Goal: Use online tool/utility: Utilize a website feature to perform a specific function

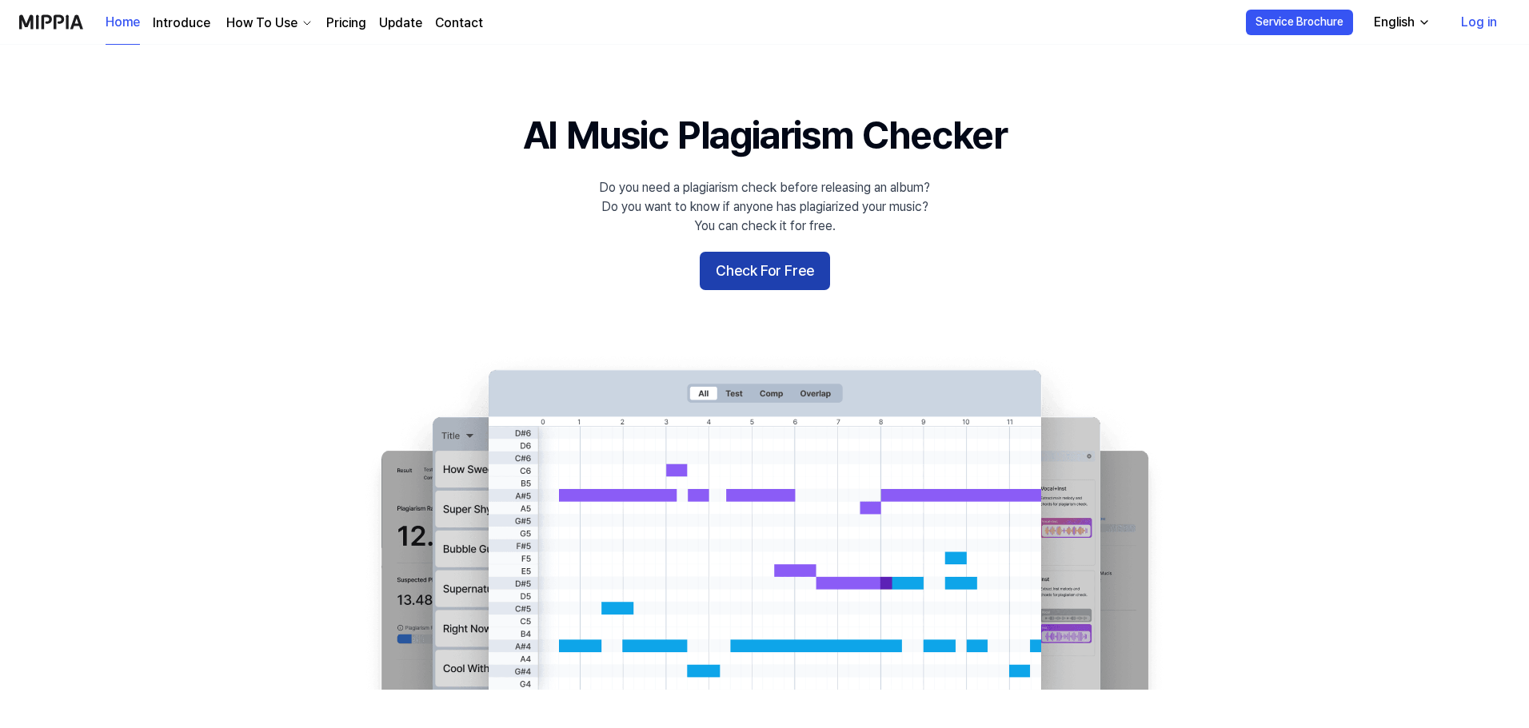
click at [771, 276] on button "Check For Free" at bounding box center [765, 271] width 130 height 38
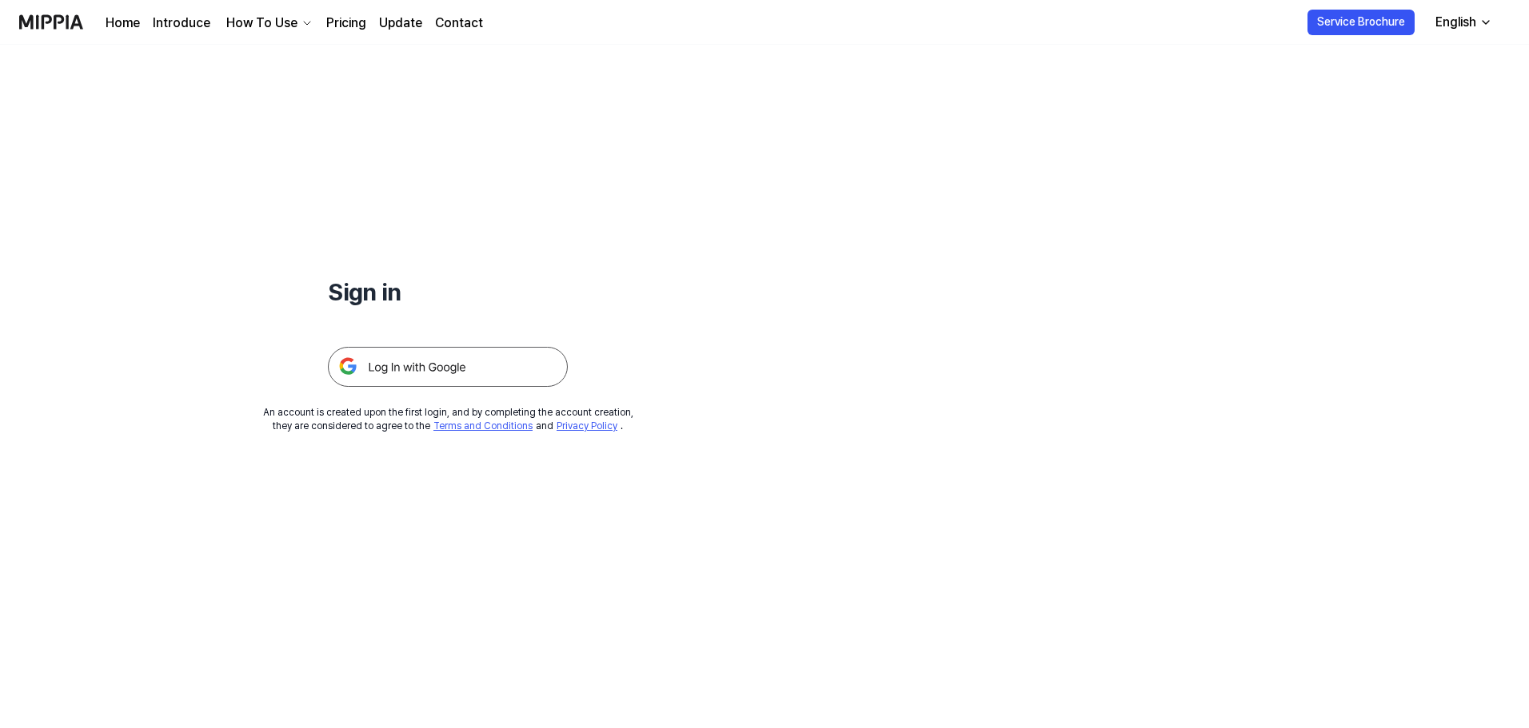
click at [437, 365] on img at bounding box center [448, 367] width 240 height 40
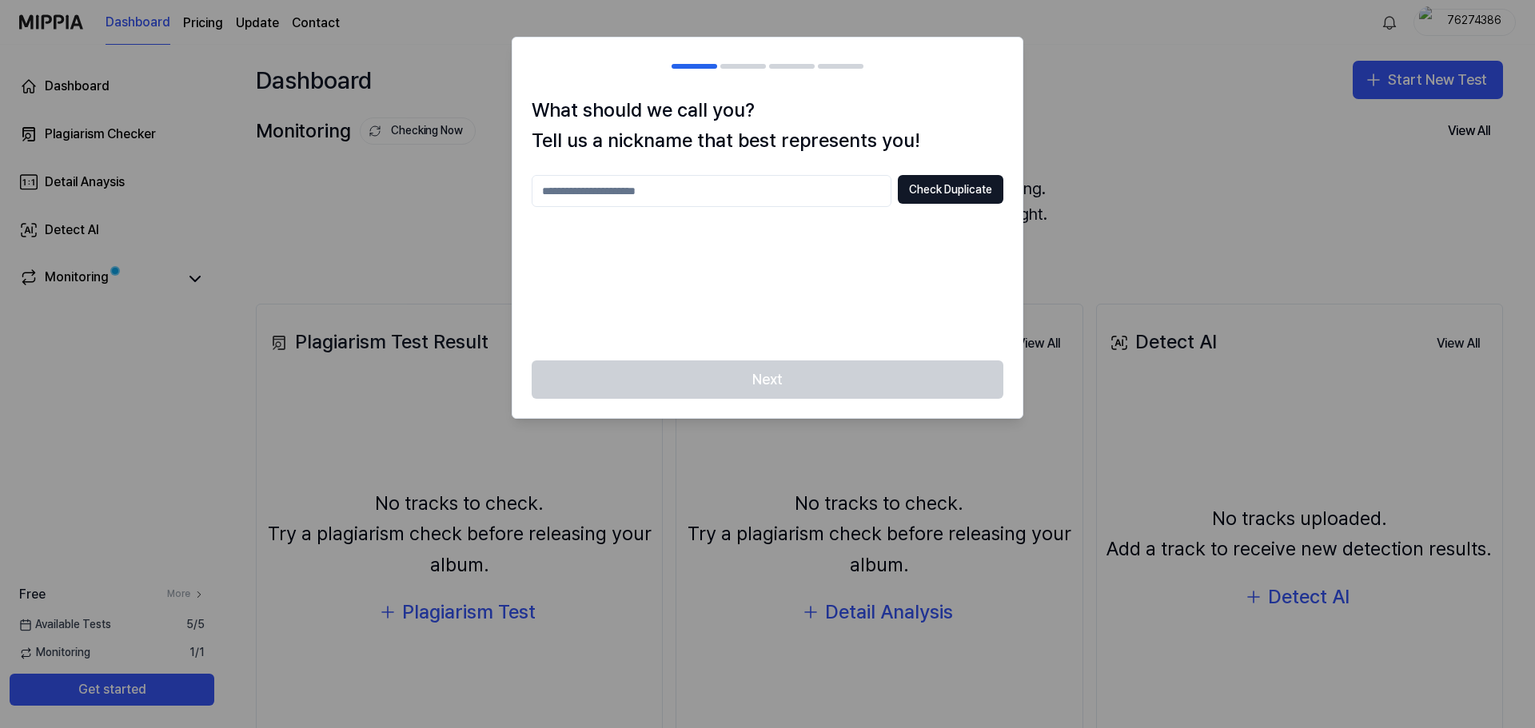
click at [759, 204] on input "text" at bounding box center [712, 191] width 360 height 32
type input "*"
type input "********"
click at [973, 192] on button "Check Duplicate" at bounding box center [951, 189] width 106 height 29
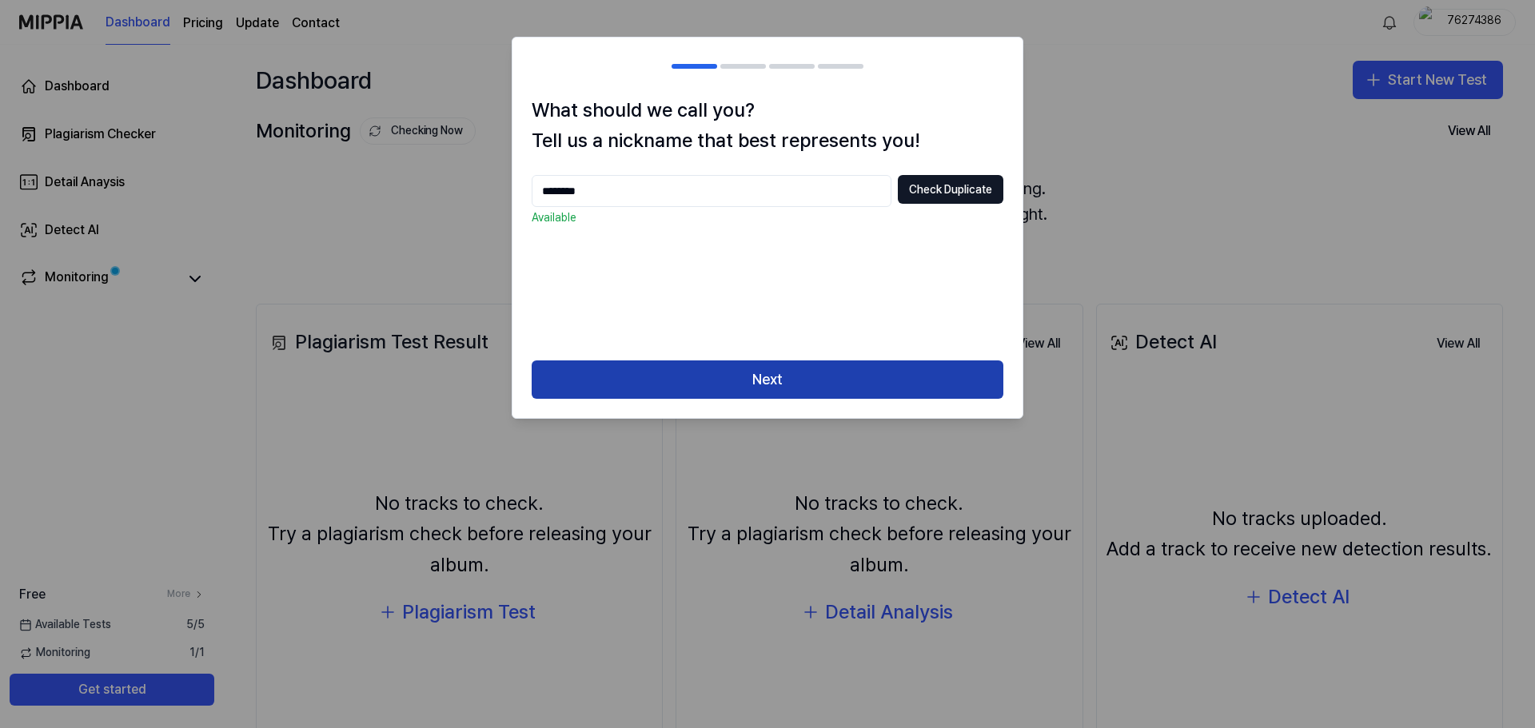
click at [878, 385] on button "Next" at bounding box center [768, 380] width 472 height 38
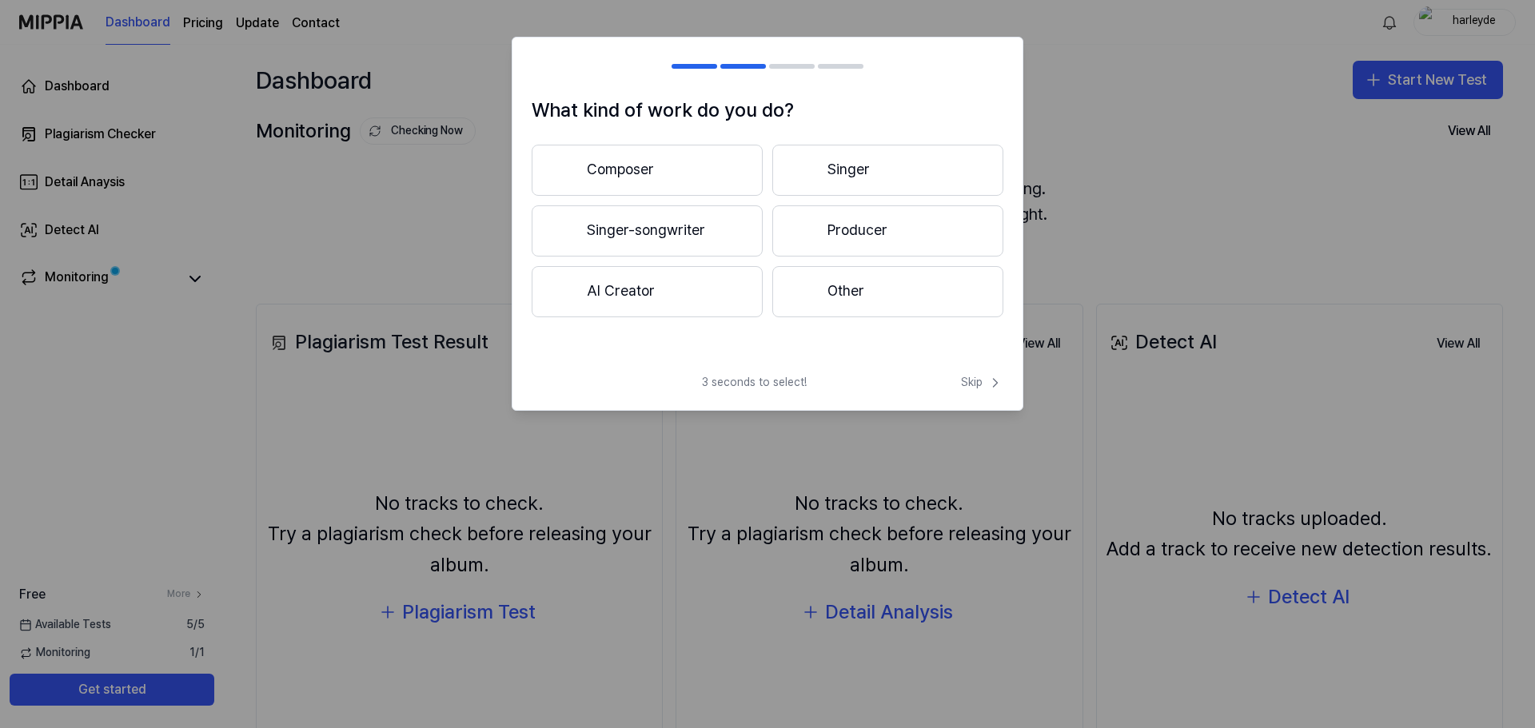
click at [682, 169] on button "Composer" at bounding box center [647, 170] width 231 height 51
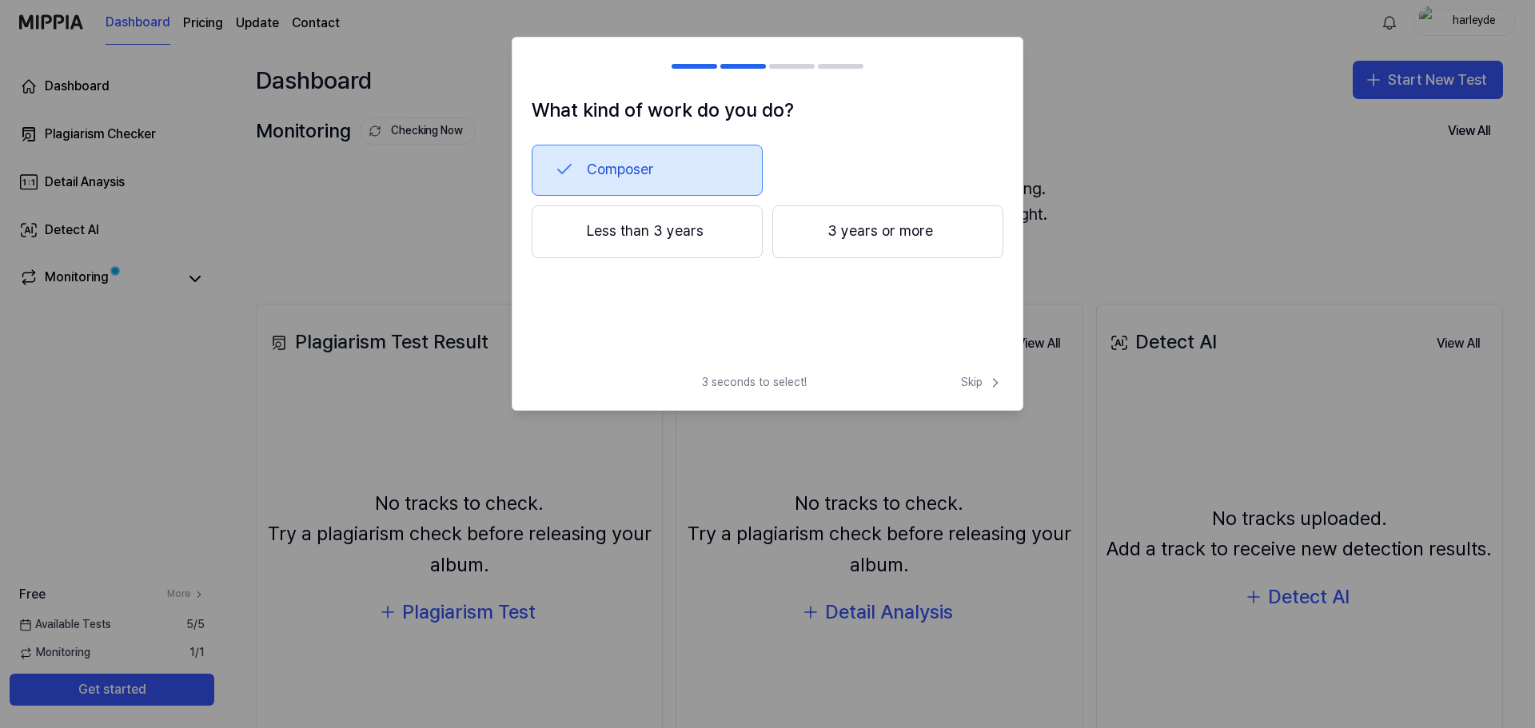
click at [704, 235] on button "Less than 3 years" at bounding box center [647, 231] width 231 height 53
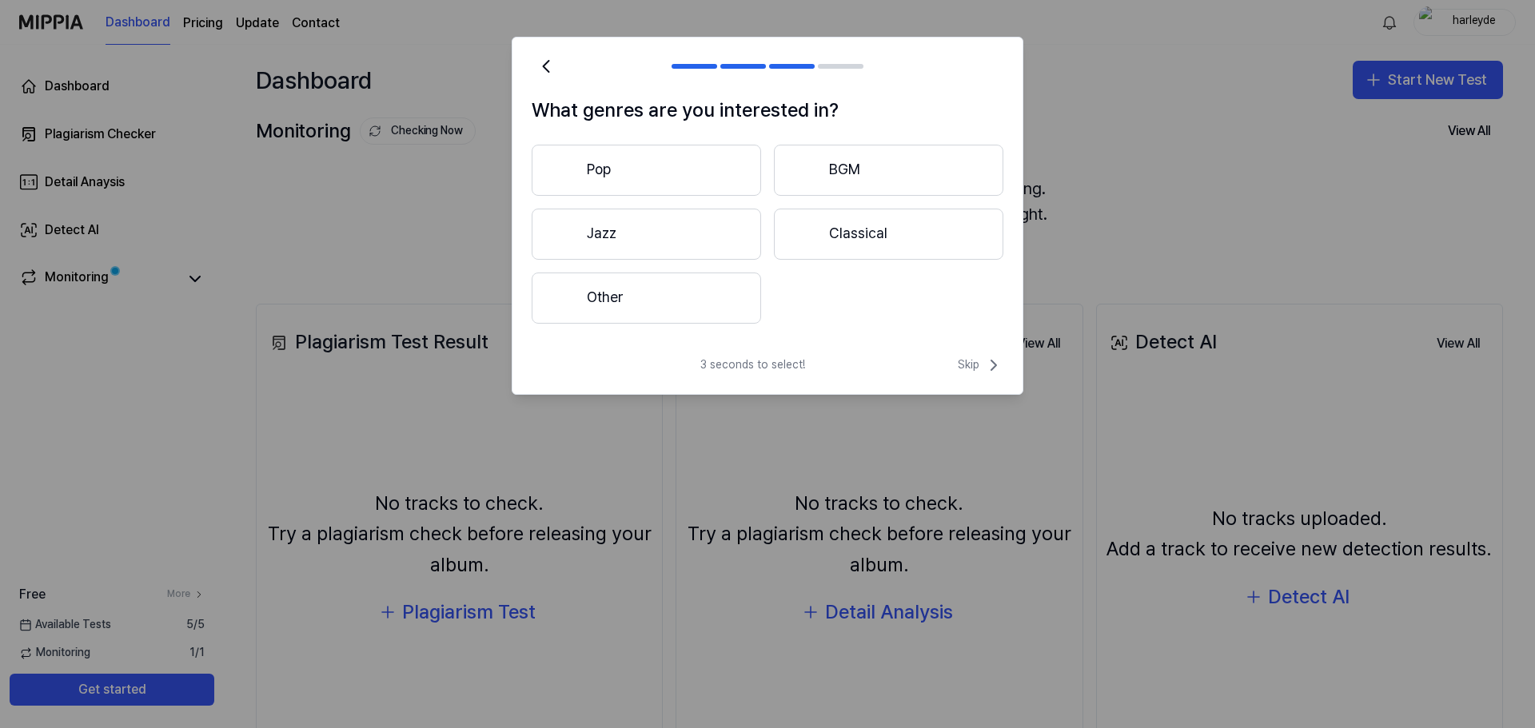
click at [720, 307] on button "Other" at bounding box center [646, 298] width 229 height 51
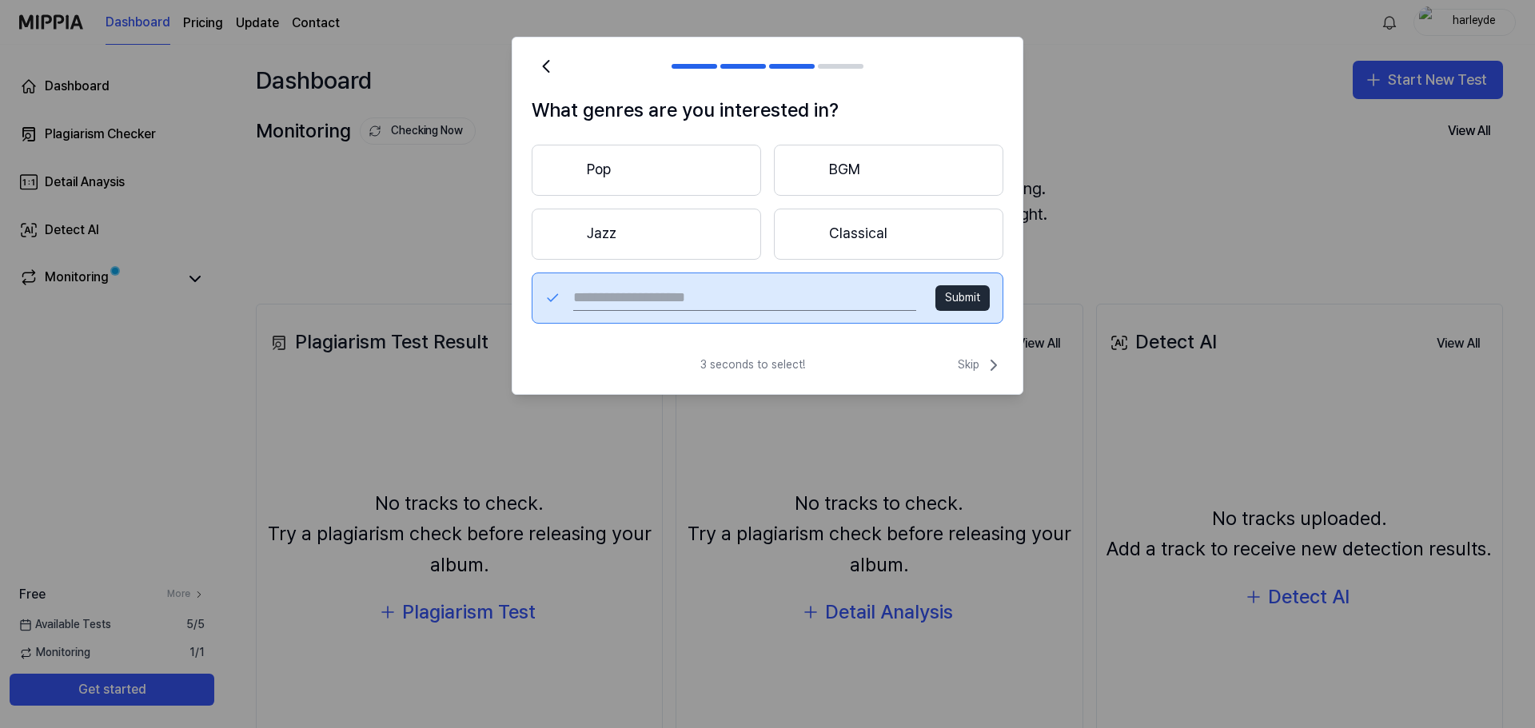
click at [859, 301] on input "text" at bounding box center [744, 298] width 343 height 26
type input "**********"
click at [975, 290] on button "Submit" at bounding box center [962, 298] width 54 height 26
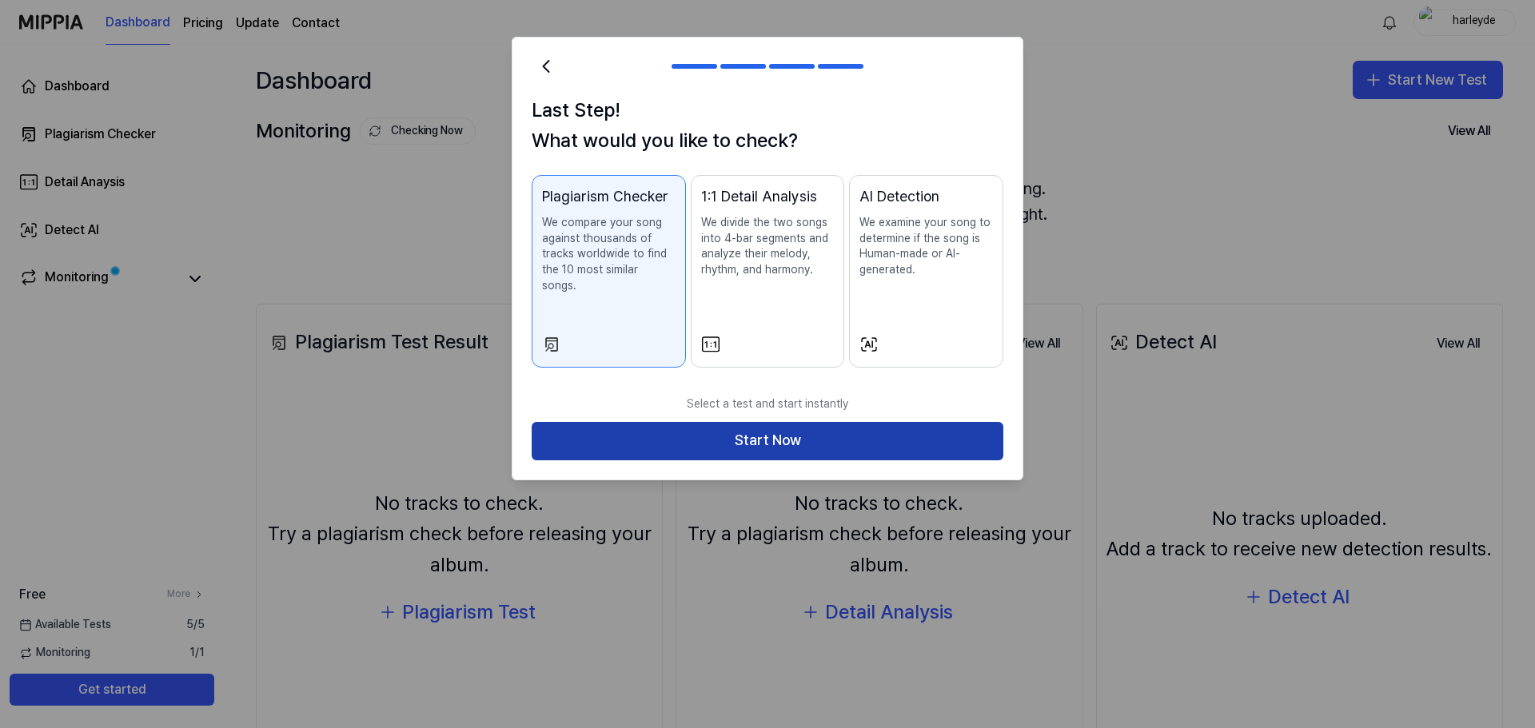
click at [898, 422] on button "Start Now" at bounding box center [768, 441] width 472 height 38
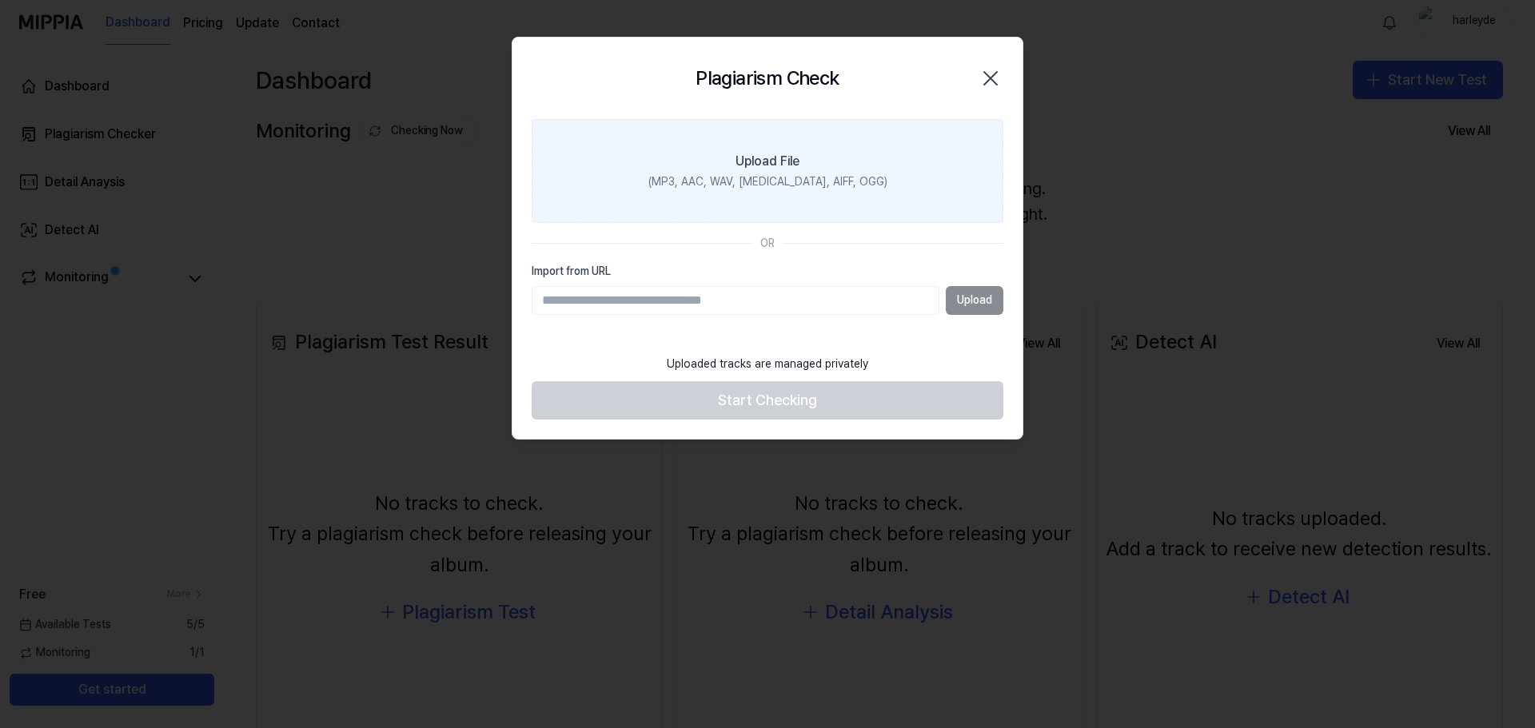
click at [777, 156] on div "Upload File" at bounding box center [768, 161] width 64 height 19
click at [0, 0] on input "Upload File (MP3, AAC, WAV, [MEDICAL_DATA], AIFF, OGG)" at bounding box center [0, 0] width 0 height 0
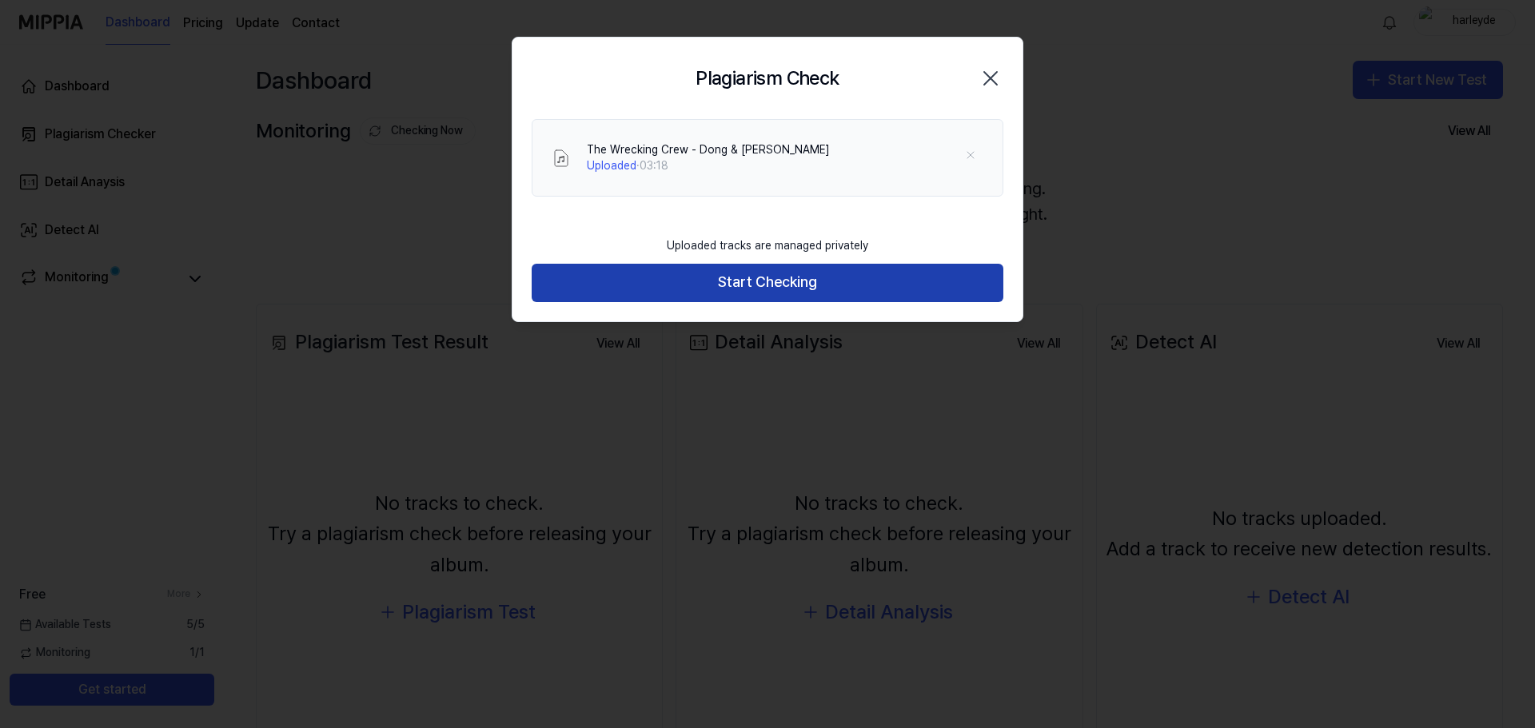
click at [908, 284] on button "Start Checking" at bounding box center [768, 283] width 472 height 38
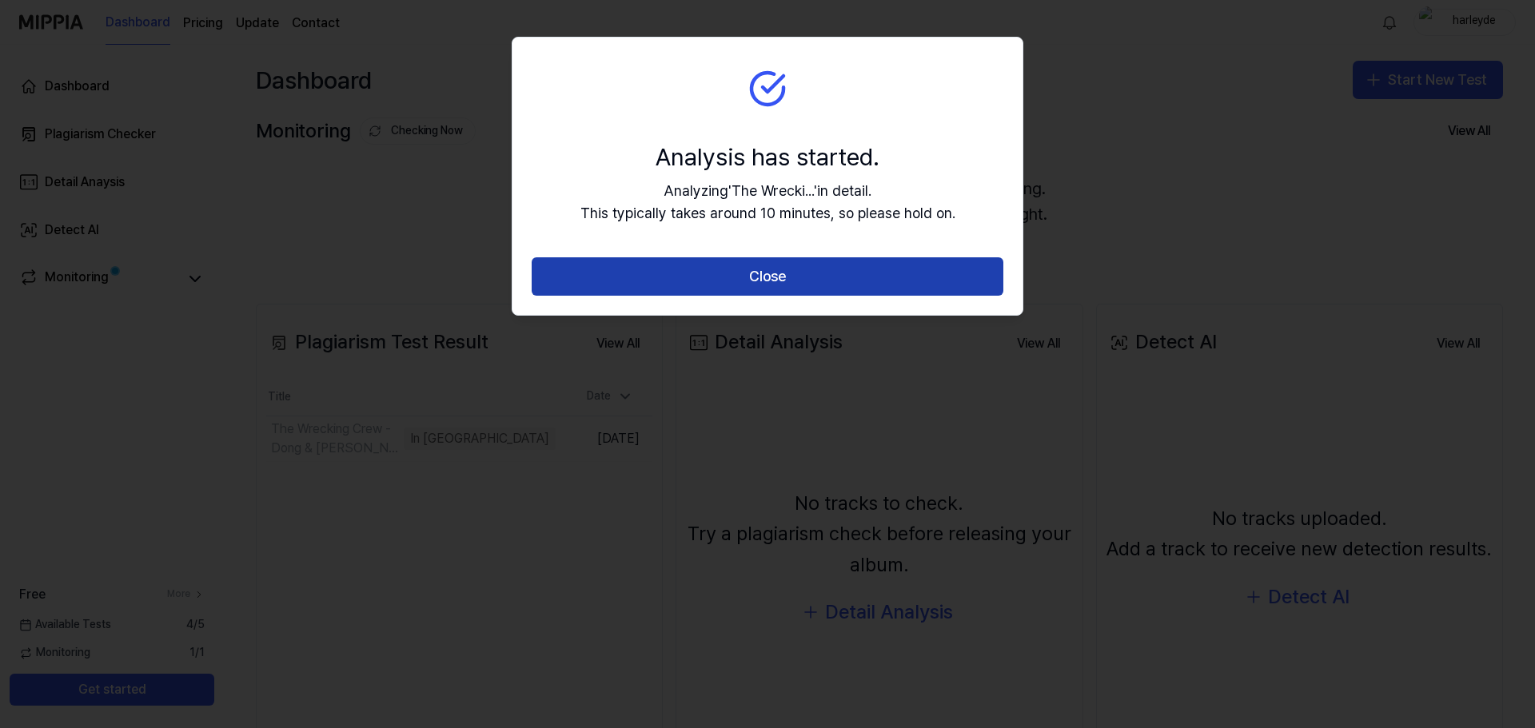
click at [903, 270] on button "Close" at bounding box center [768, 276] width 472 height 38
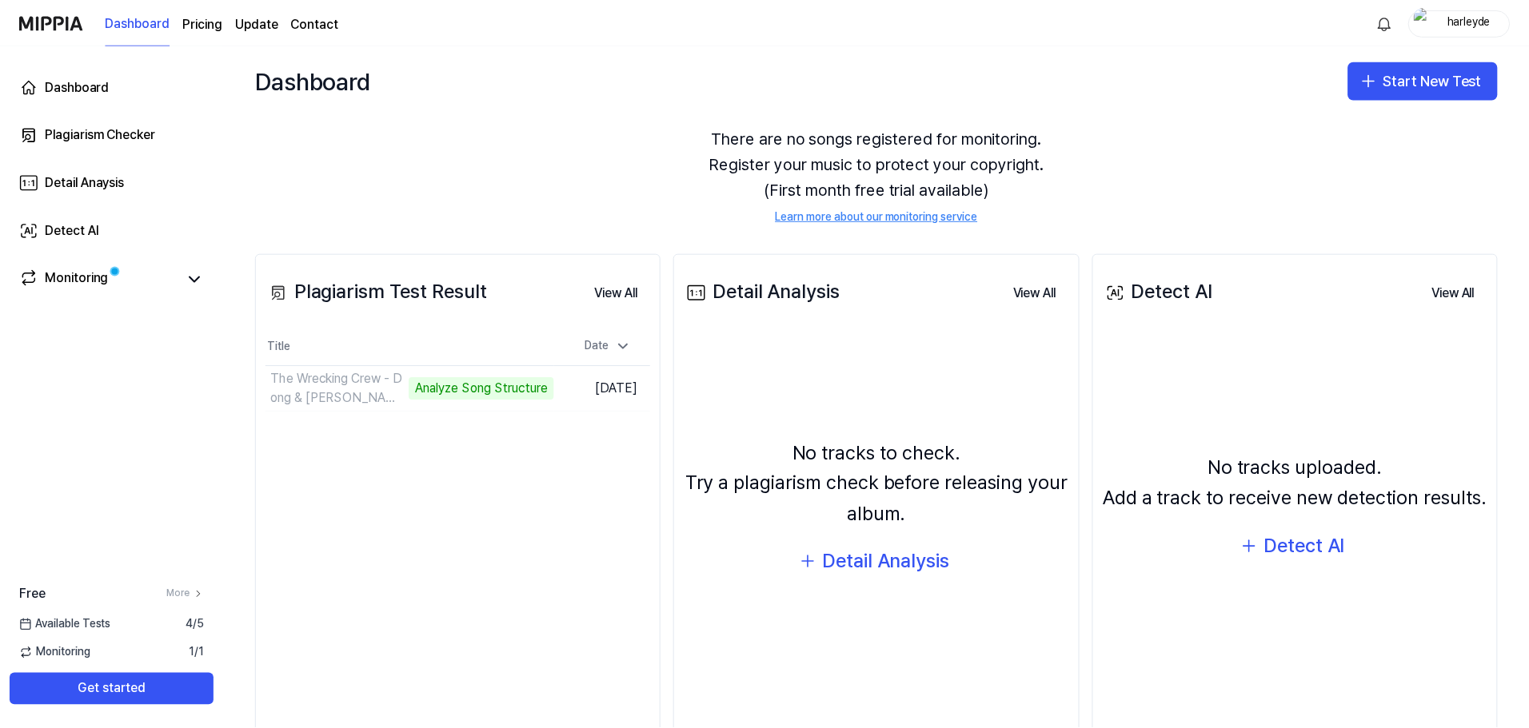
scroll to position [98, 0]
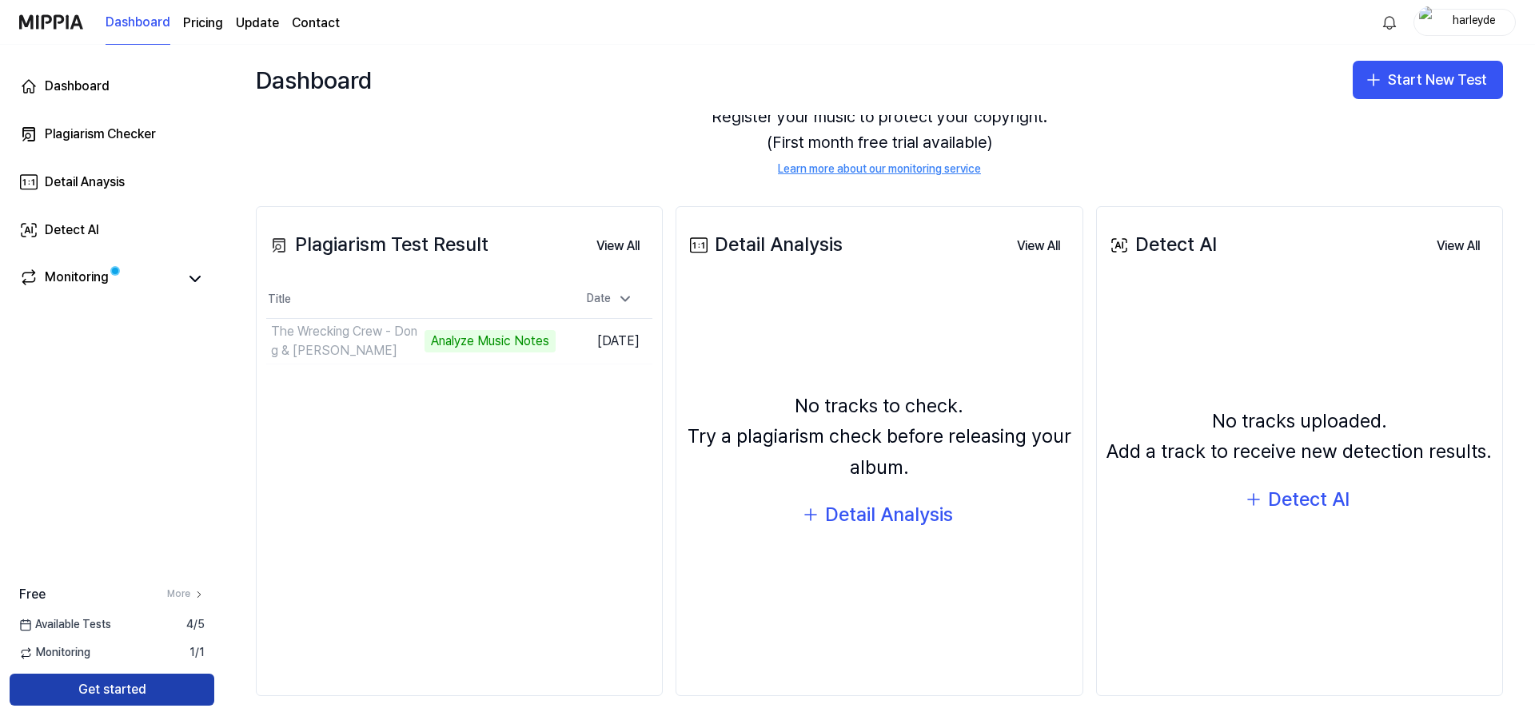
click at [96, 688] on button "Get started" at bounding box center [112, 690] width 205 height 32
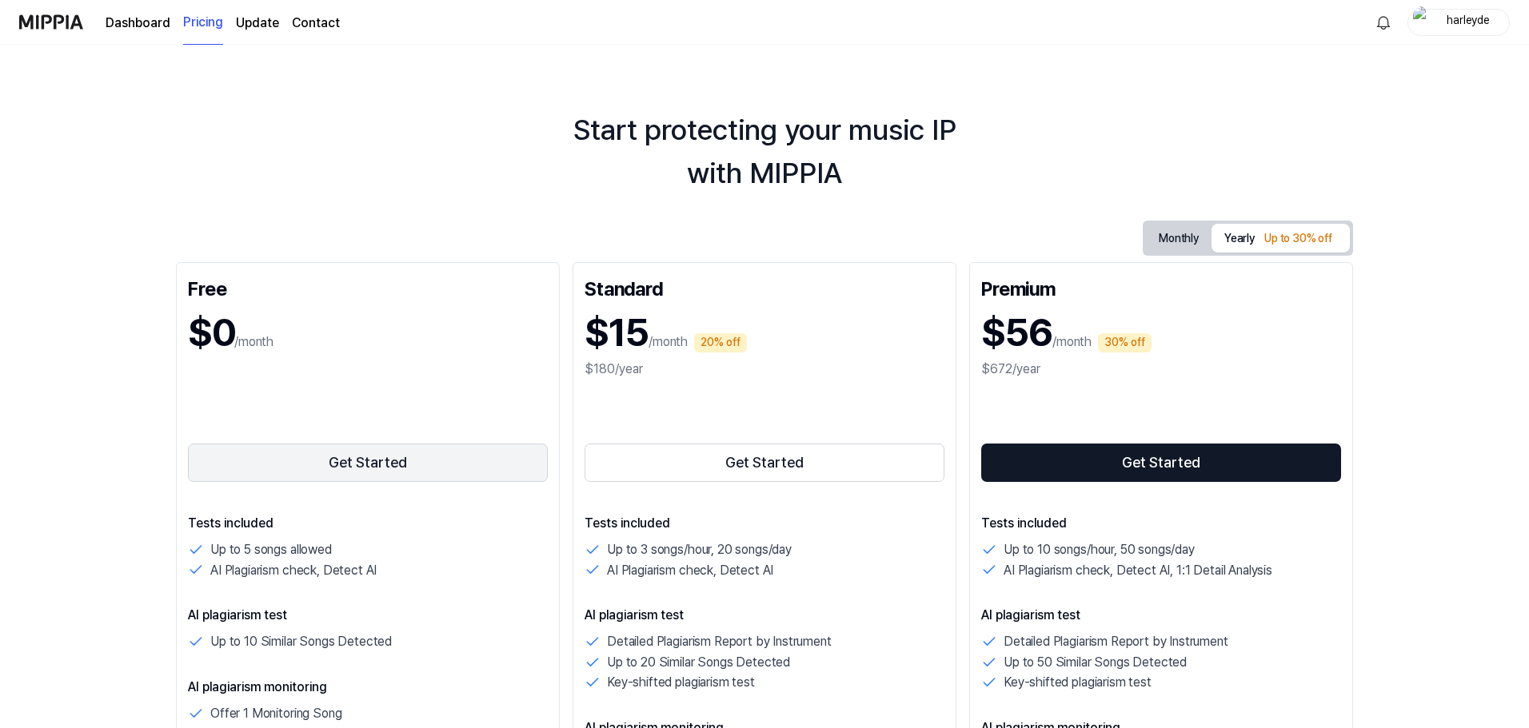
scroll to position [320, 0]
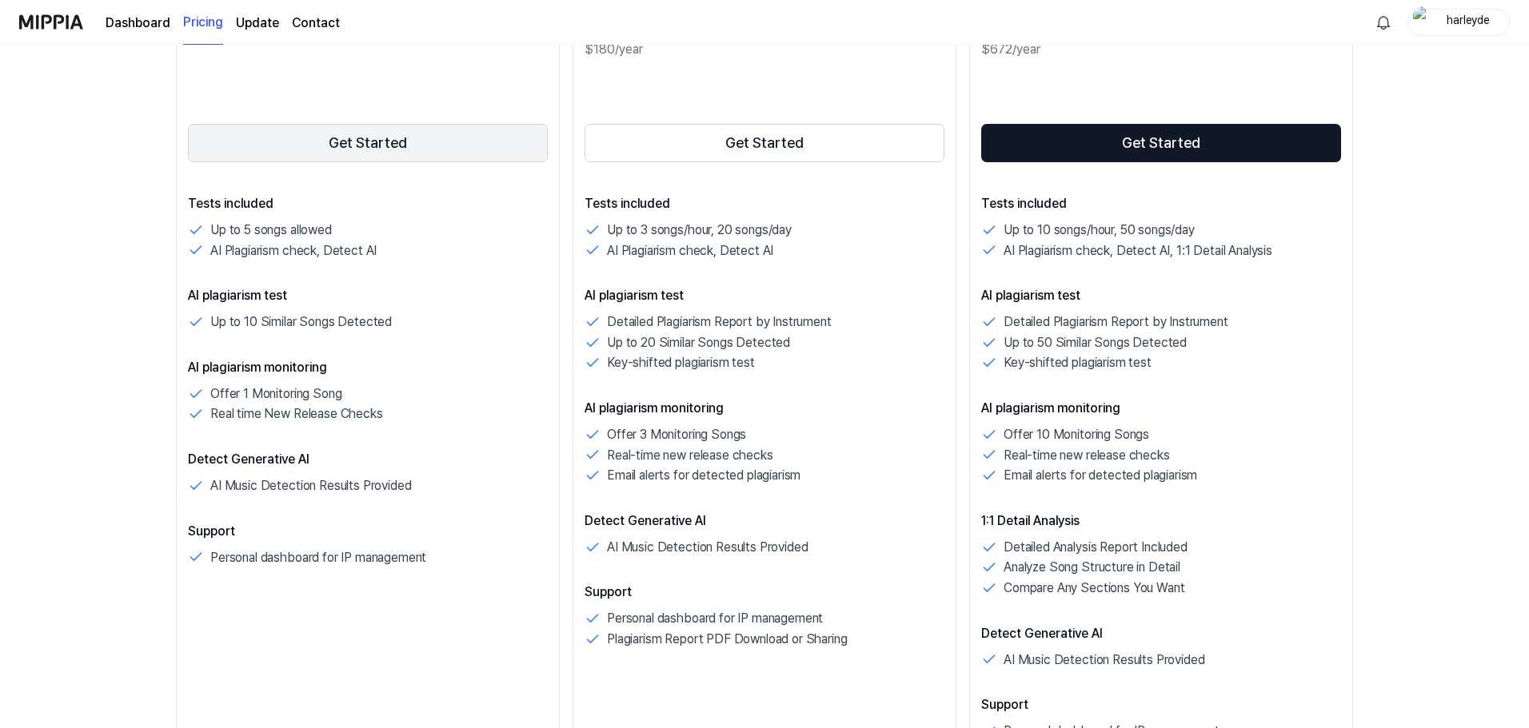
click at [417, 146] on button "Get Started" at bounding box center [368, 143] width 360 height 38
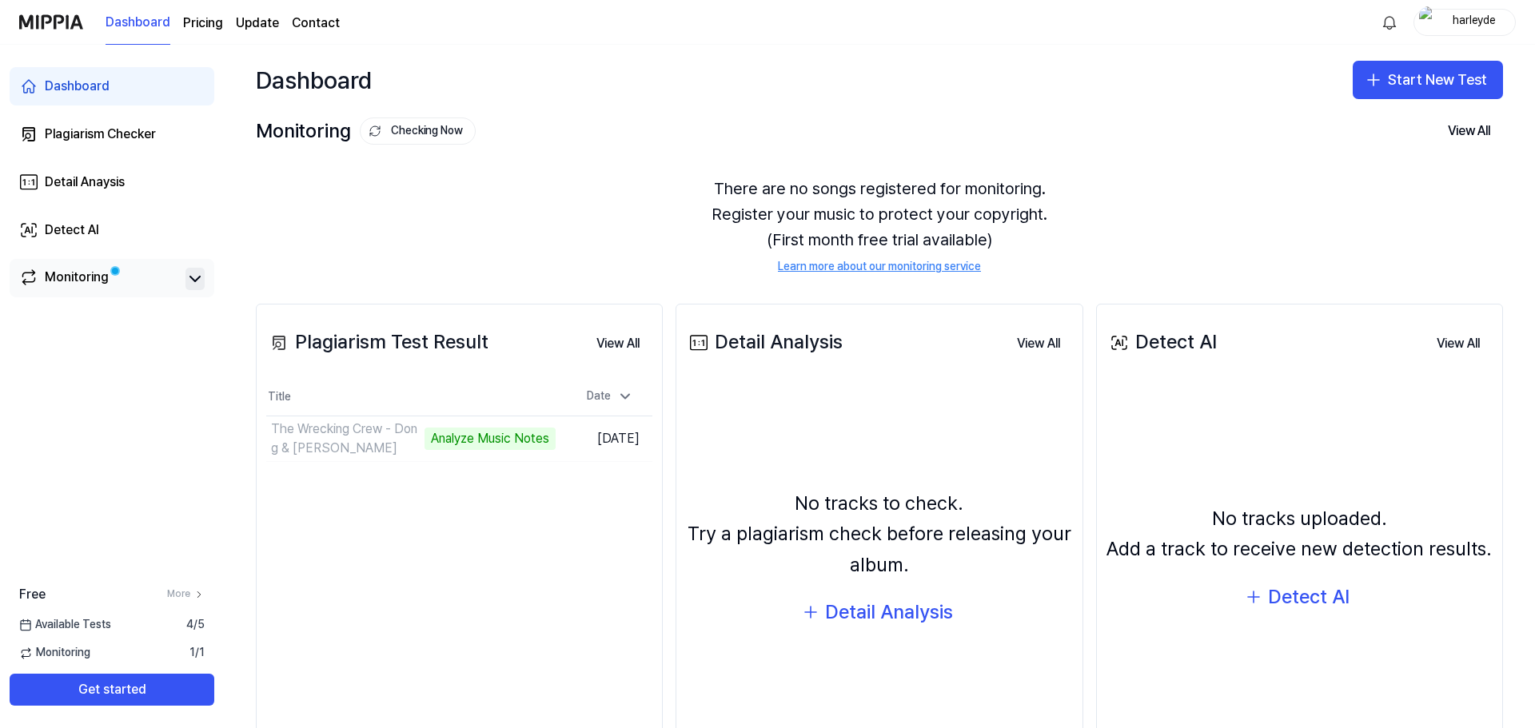
click at [192, 276] on icon at bounding box center [194, 278] width 19 height 19
click at [503, 440] on td "The Wrecking Crew - Dong & Steph Analyze Music Notes Go to Results" at bounding box center [410, 439] width 289 height 45
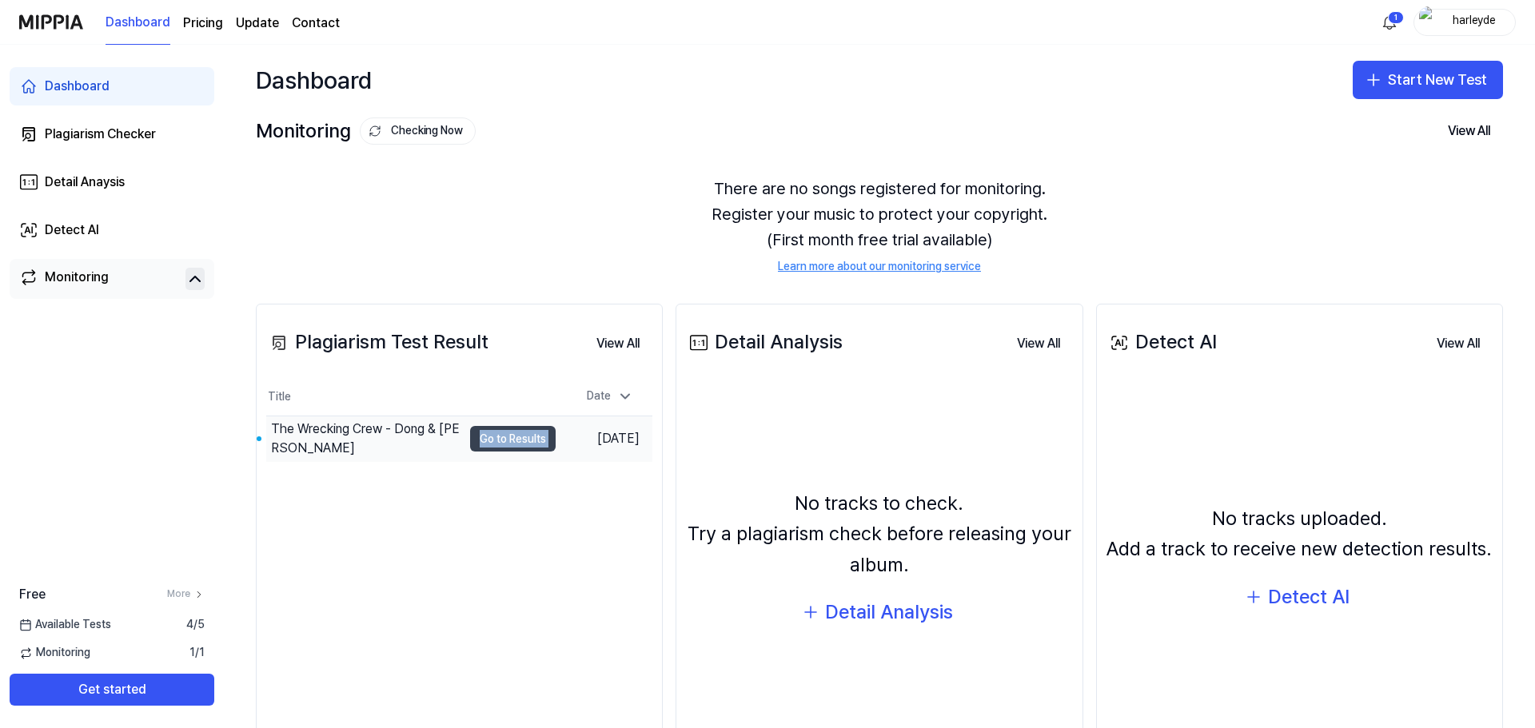
click at [507, 447] on button "Go to Results" at bounding box center [513, 439] width 86 height 26
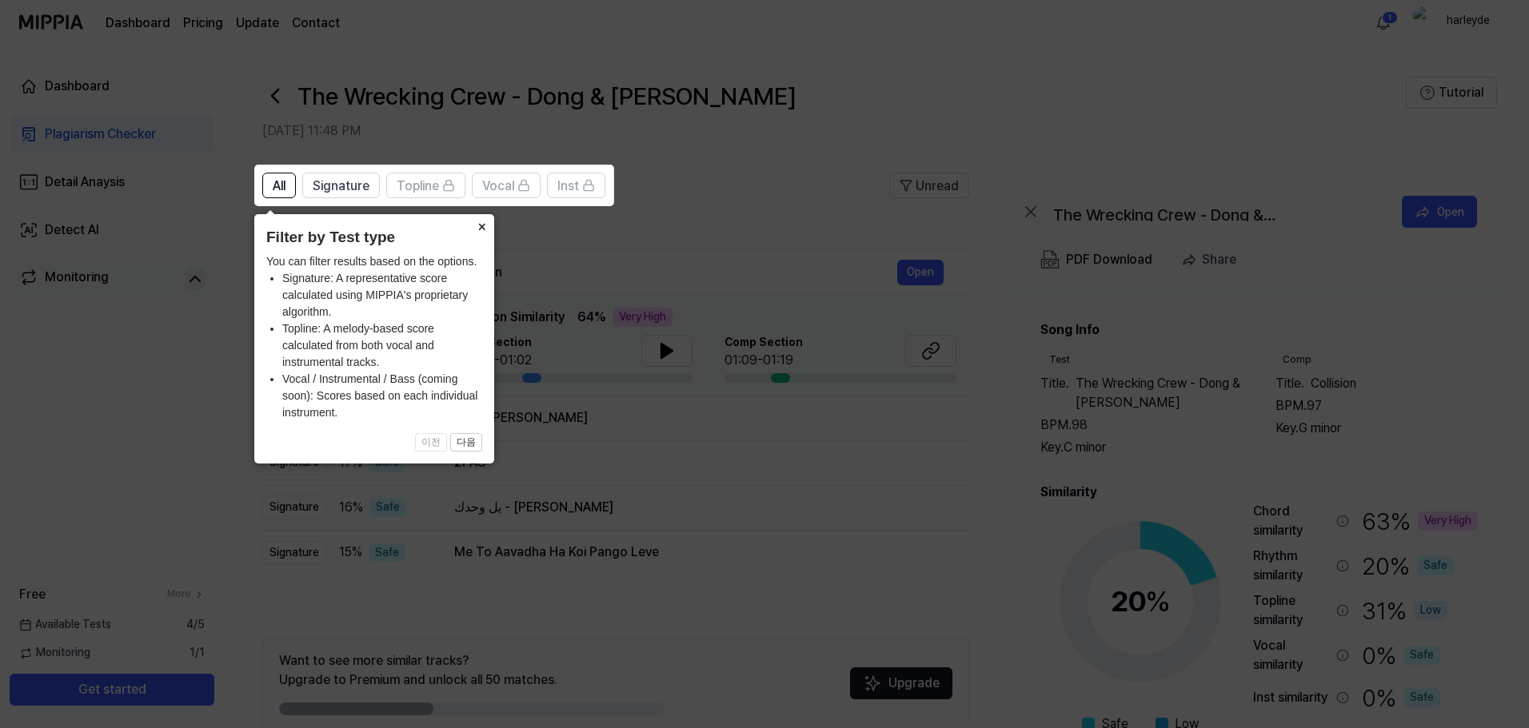
click at [480, 223] on button "×" at bounding box center [482, 225] width 26 height 22
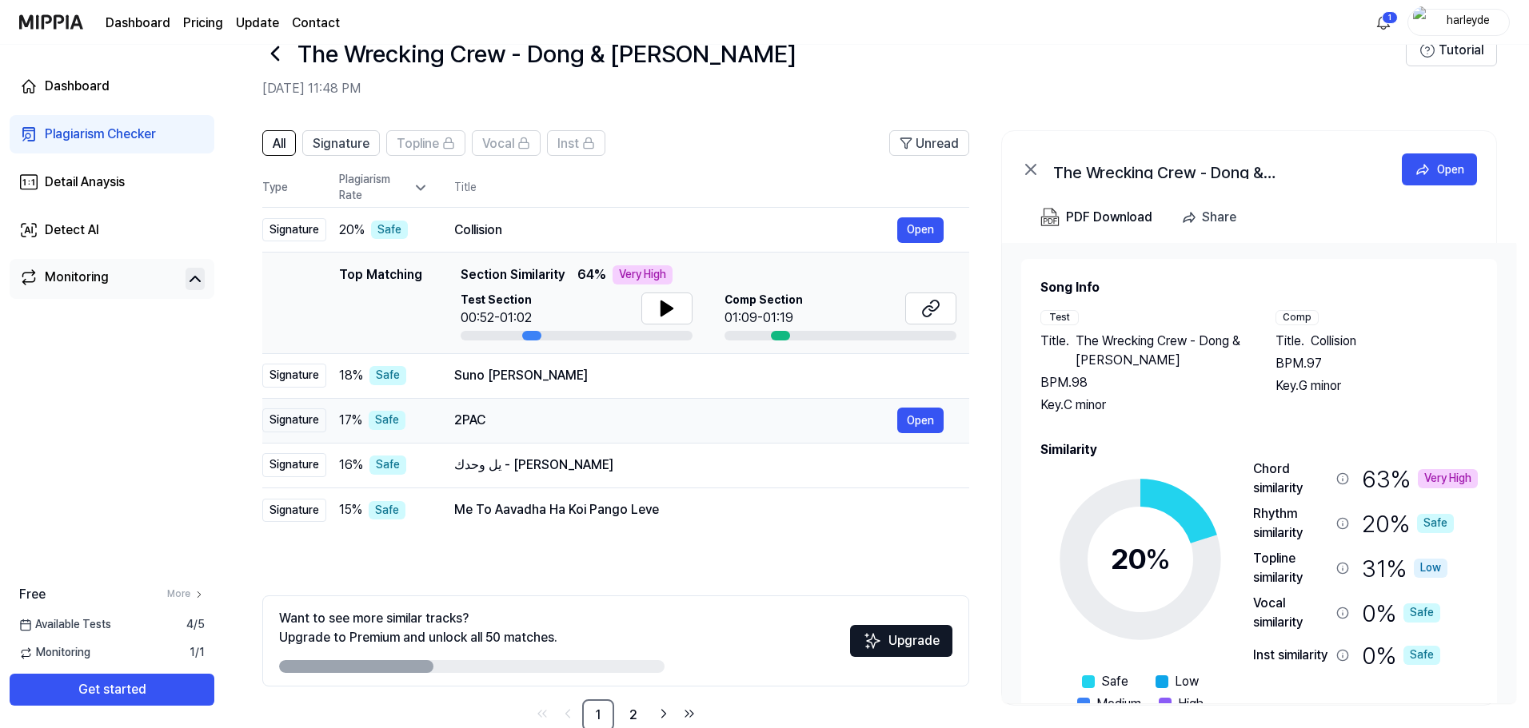
scroll to position [78, 0]
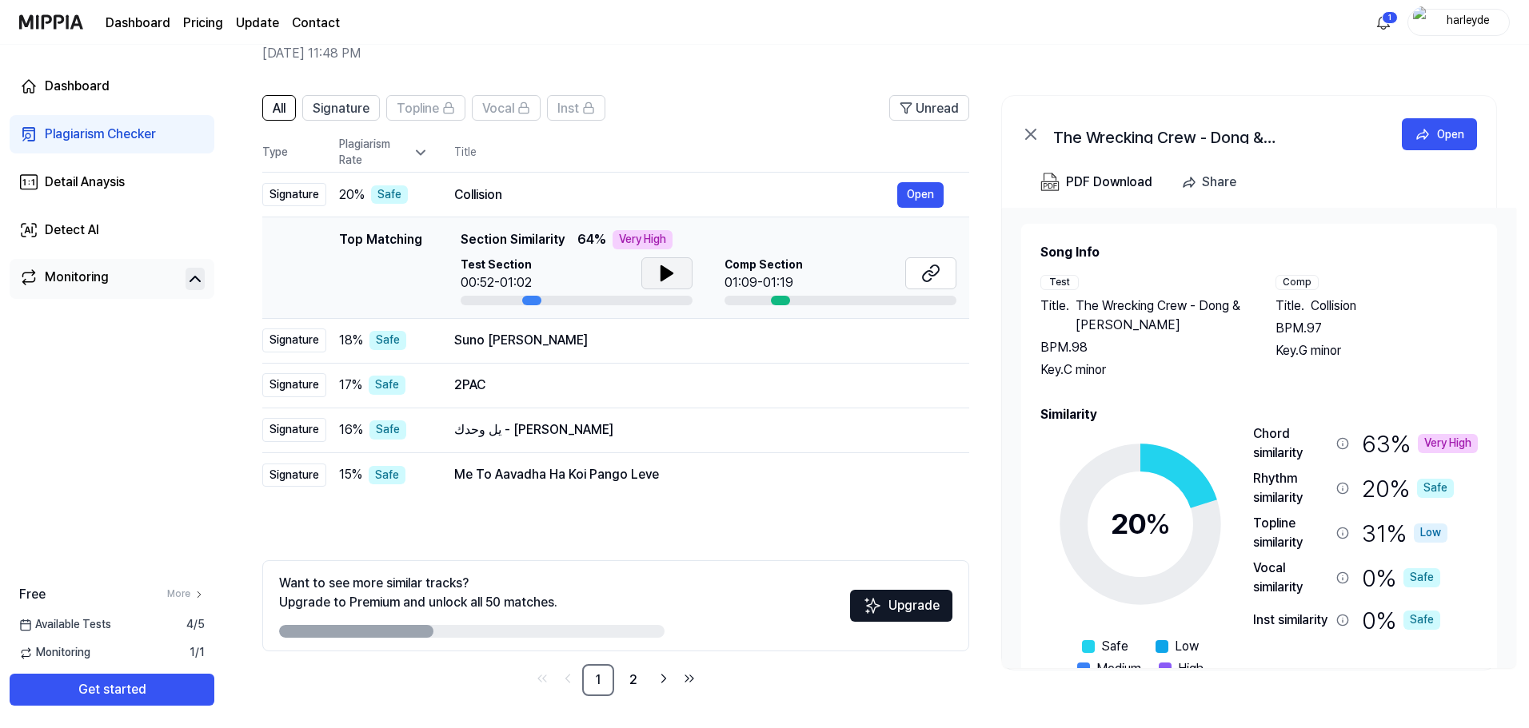
click at [681, 270] on button at bounding box center [666, 273] width 51 height 32
click at [672, 271] on icon at bounding box center [666, 273] width 19 height 19
click at [636, 238] on div "Very High" at bounding box center [642, 239] width 60 height 19
click at [475, 192] on div "Collision" at bounding box center [675, 194] width 443 height 19
click at [915, 198] on button "Open" at bounding box center [920, 195] width 46 height 26
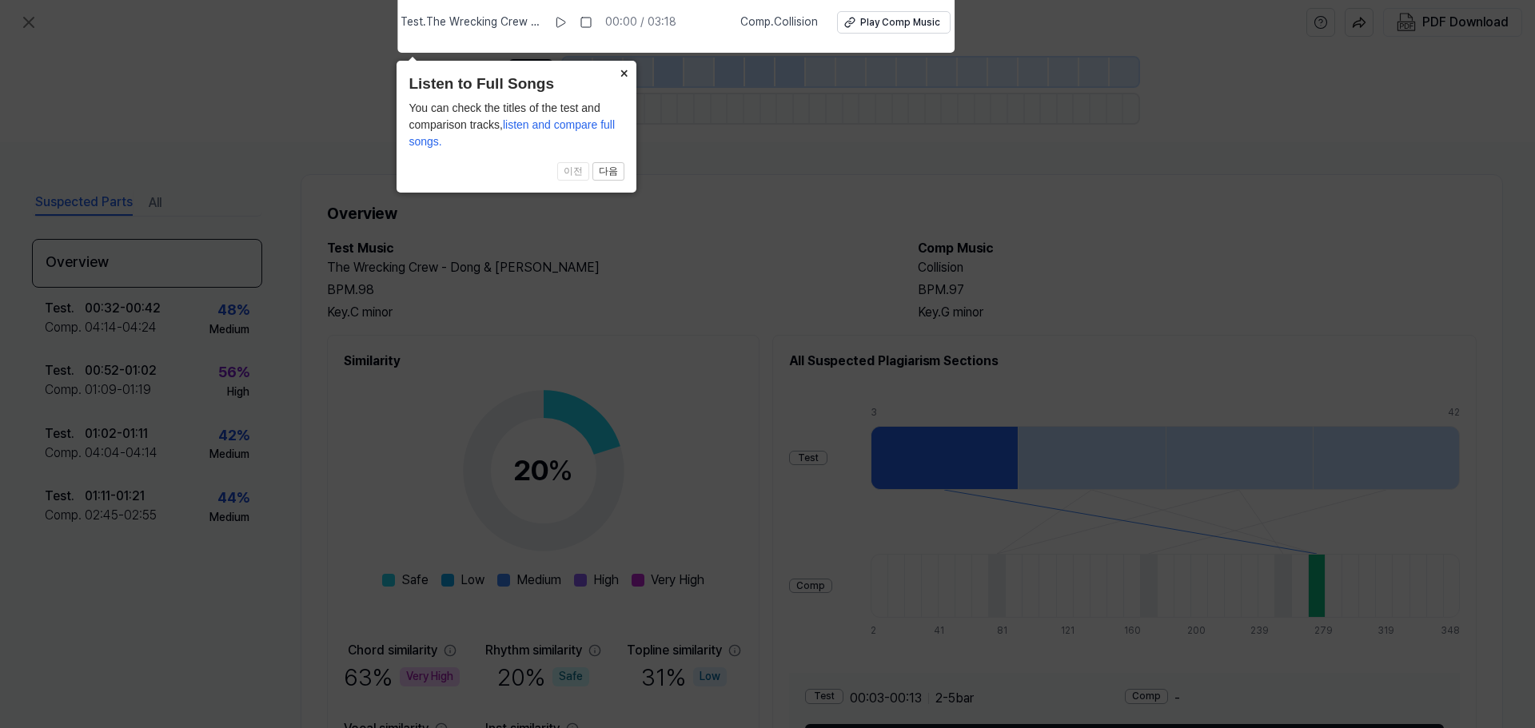
click at [620, 66] on button "×" at bounding box center [624, 72] width 26 height 22
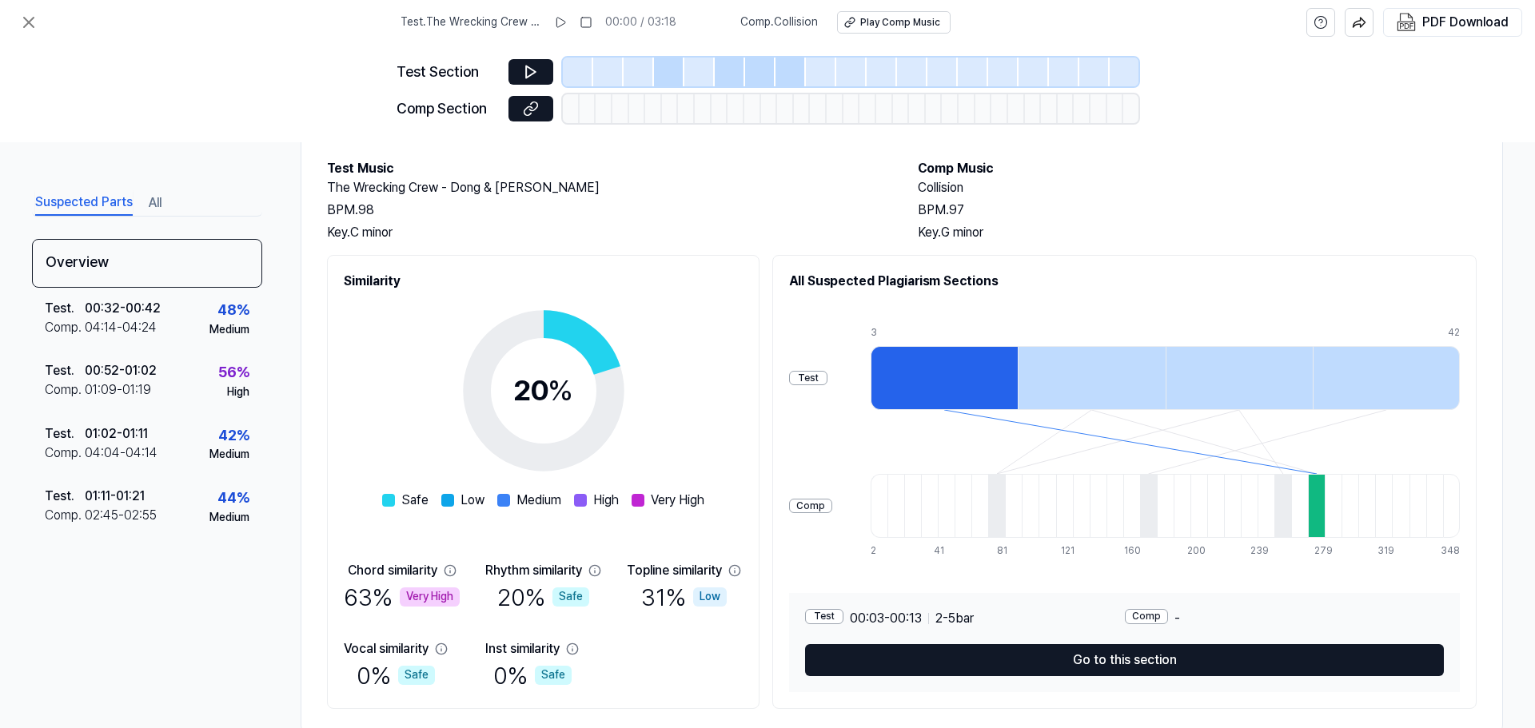
scroll to position [119, 0]
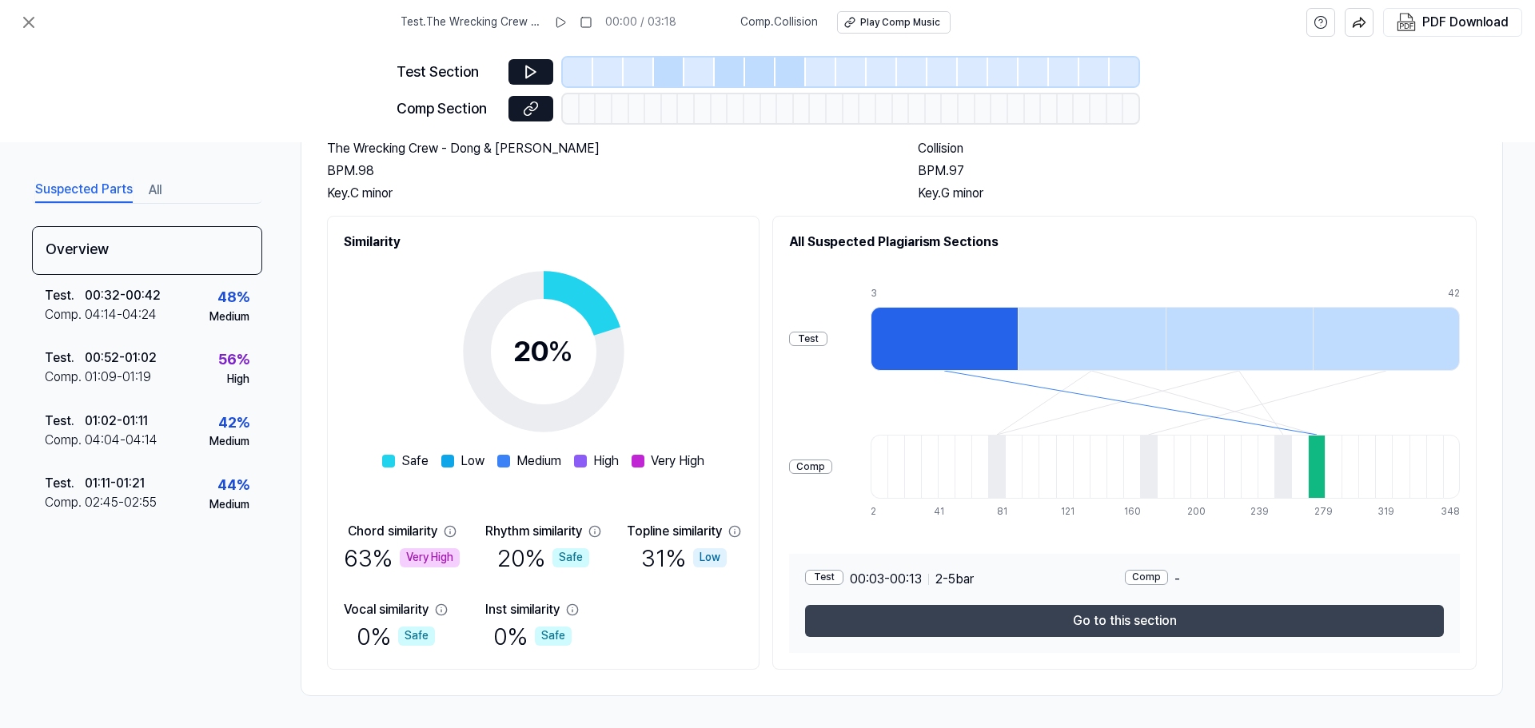
click at [940, 624] on button "Go to this section" at bounding box center [1124, 621] width 639 height 32
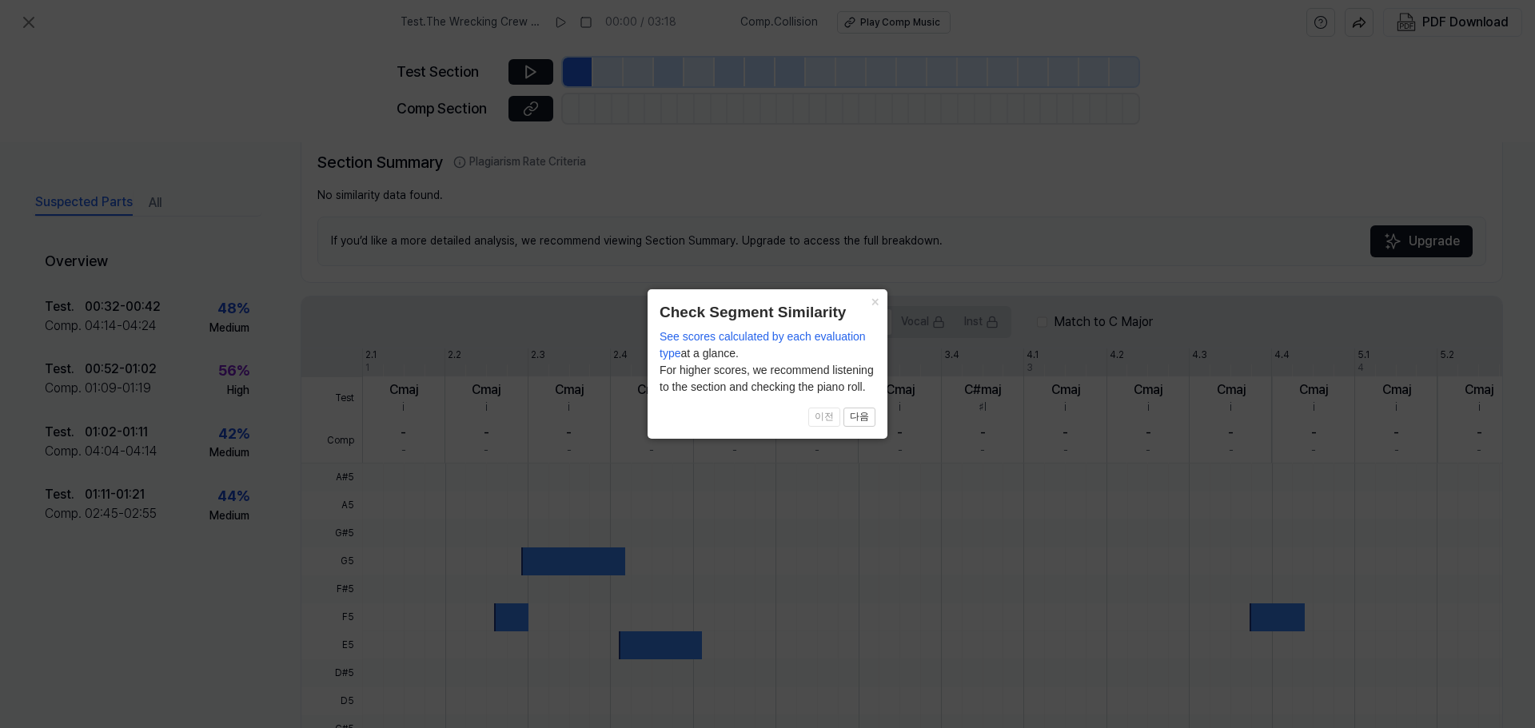
scroll to position [335, 0]
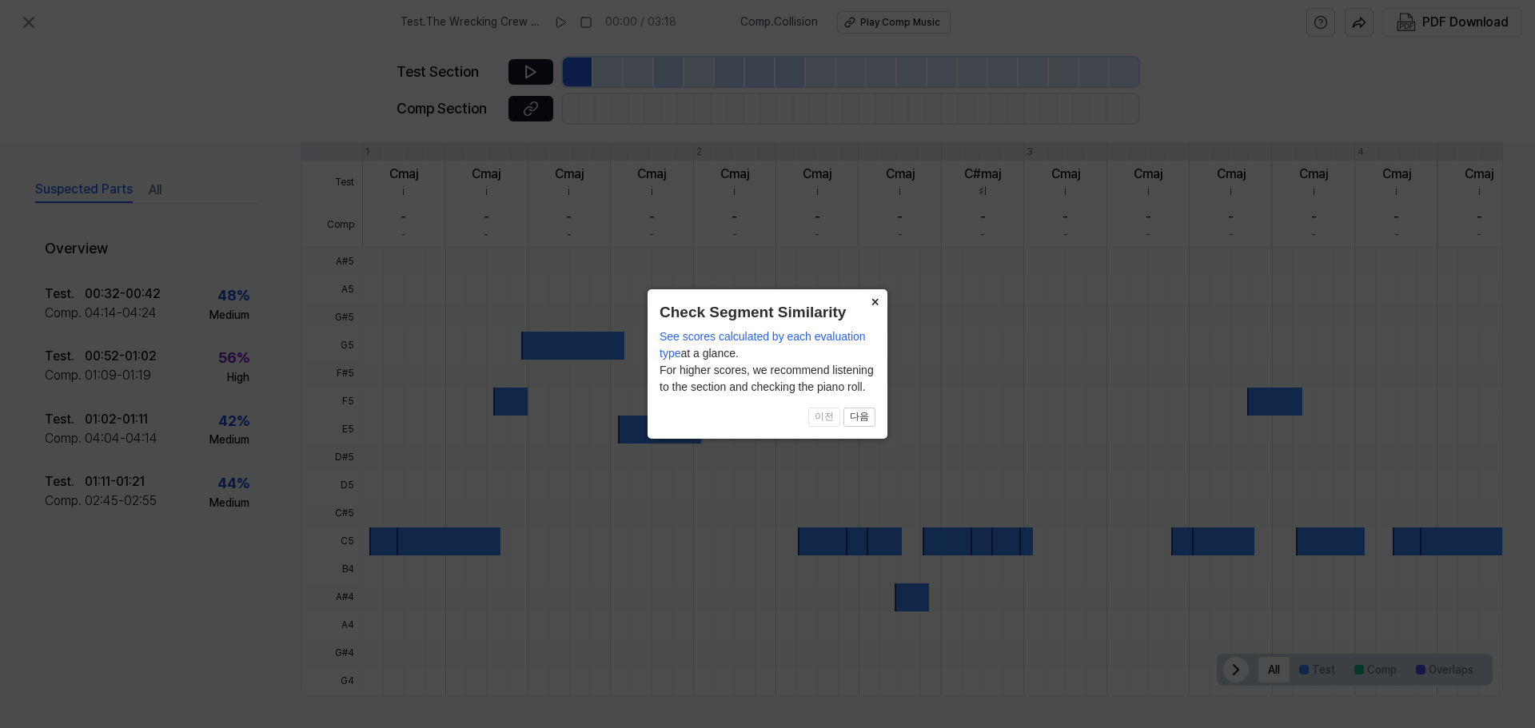
click at [869, 306] on button "×" at bounding box center [875, 300] width 26 height 22
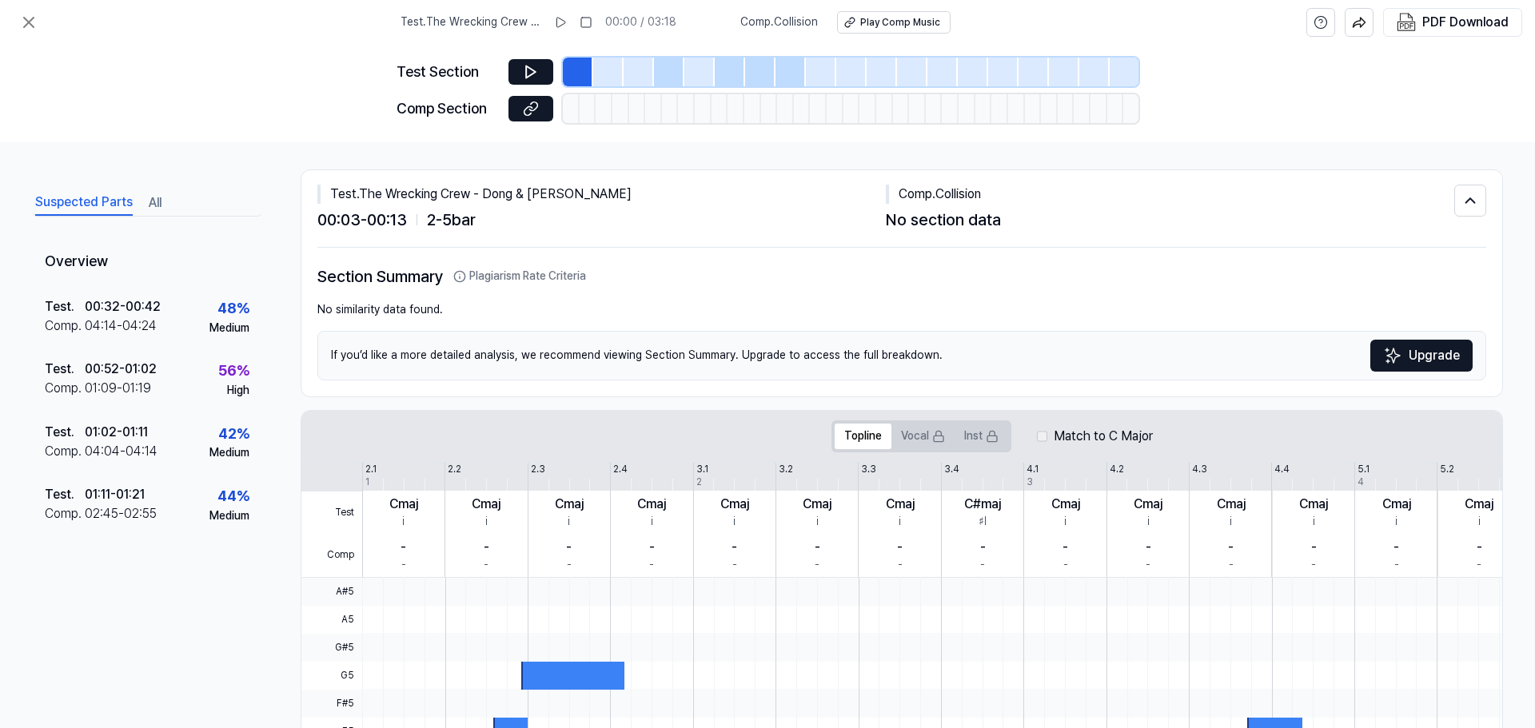
scroll to position [0, 0]
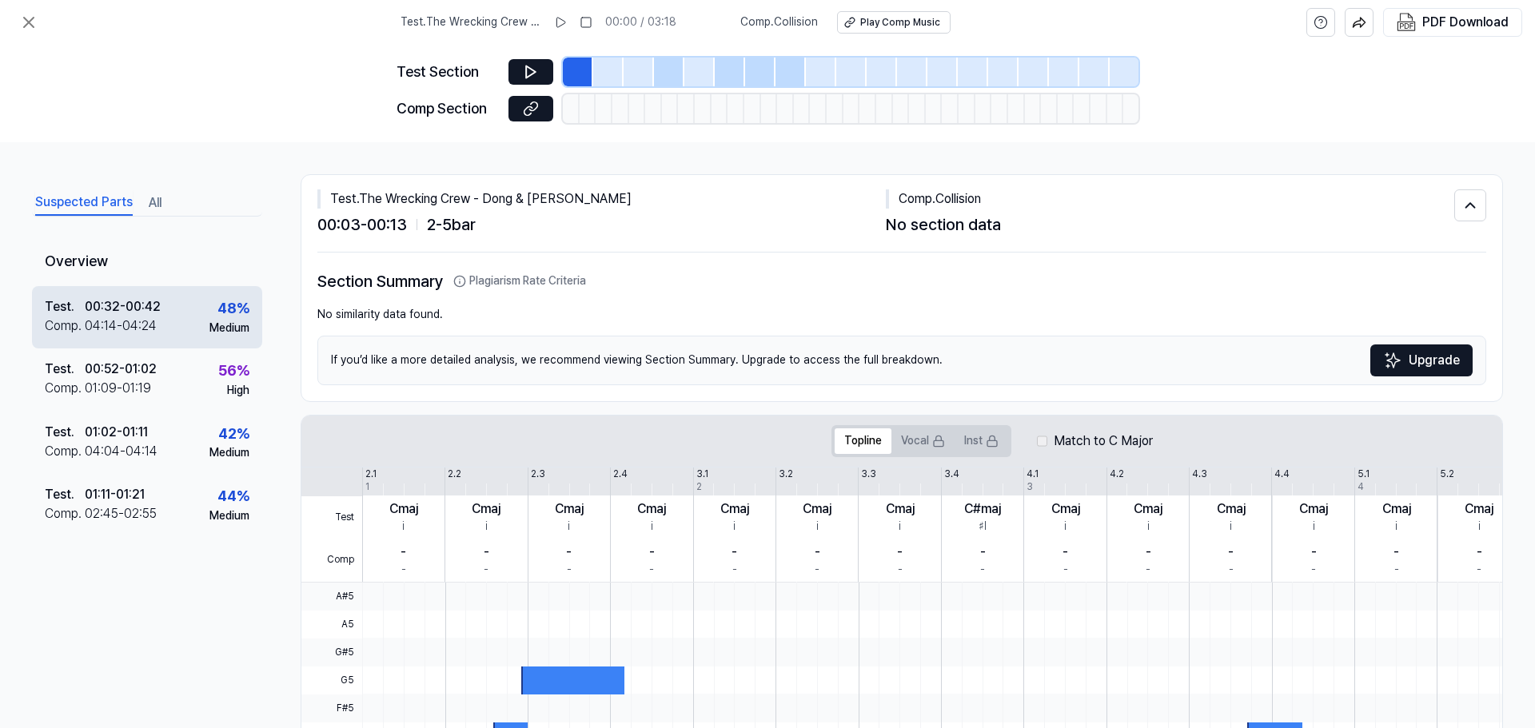
click at [134, 305] on div "00:32 - 00:42" at bounding box center [123, 306] width 76 height 19
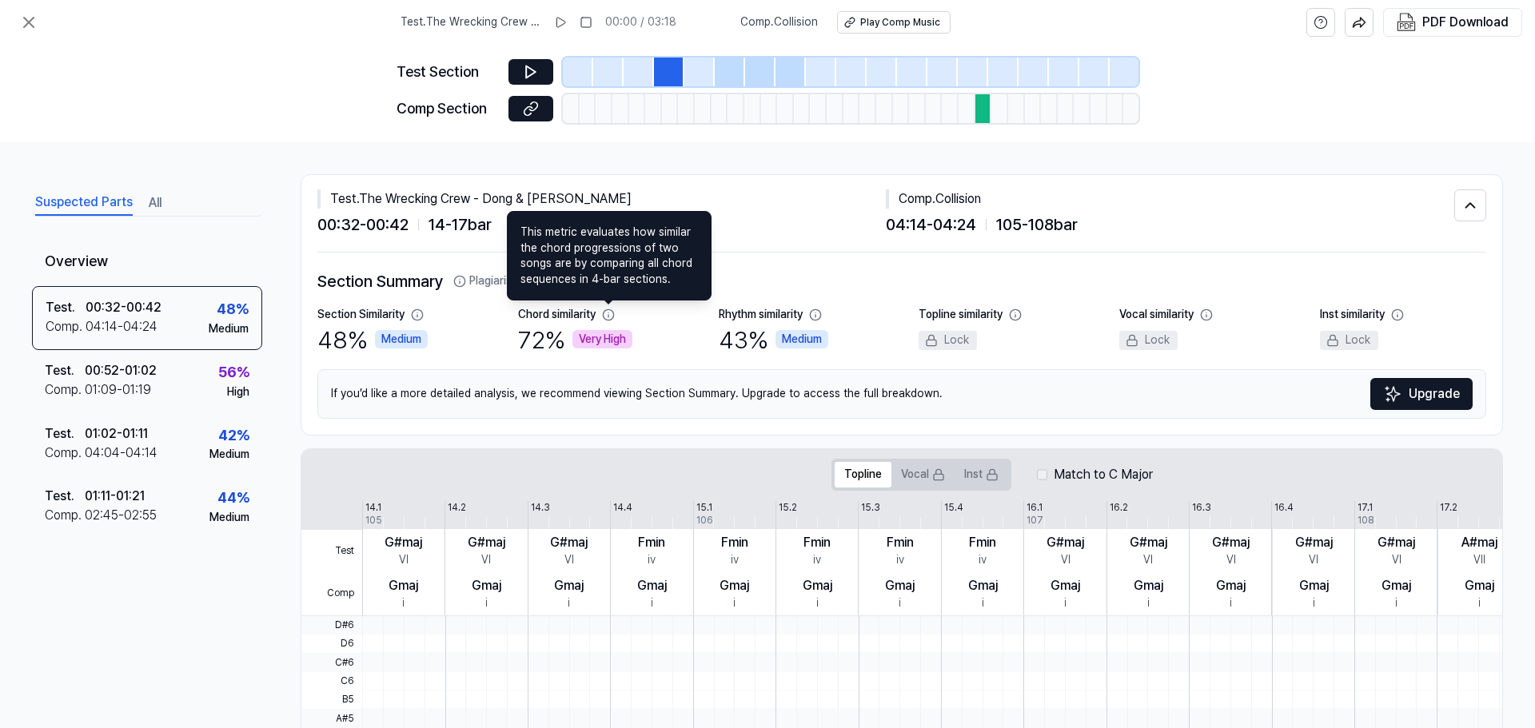
click at [606, 317] on icon at bounding box center [608, 315] width 13 height 13
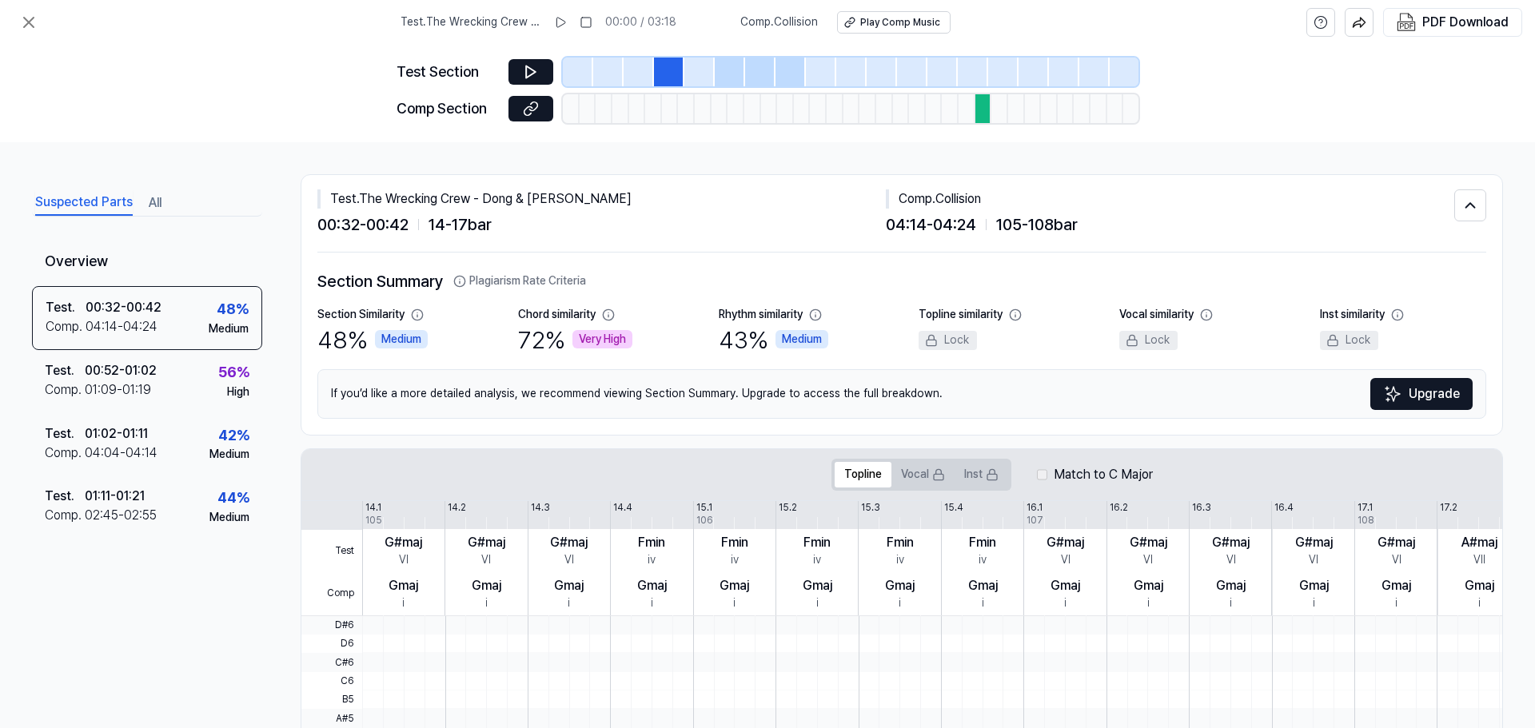
click at [608, 312] on icon at bounding box center [608, 315] width 13 height 13
click at [610, 316] on icon at bounding box center [608, 315] width 13 height 13
click at [24, 29] on icon at bounding box center [28, 22] width 19 height 19
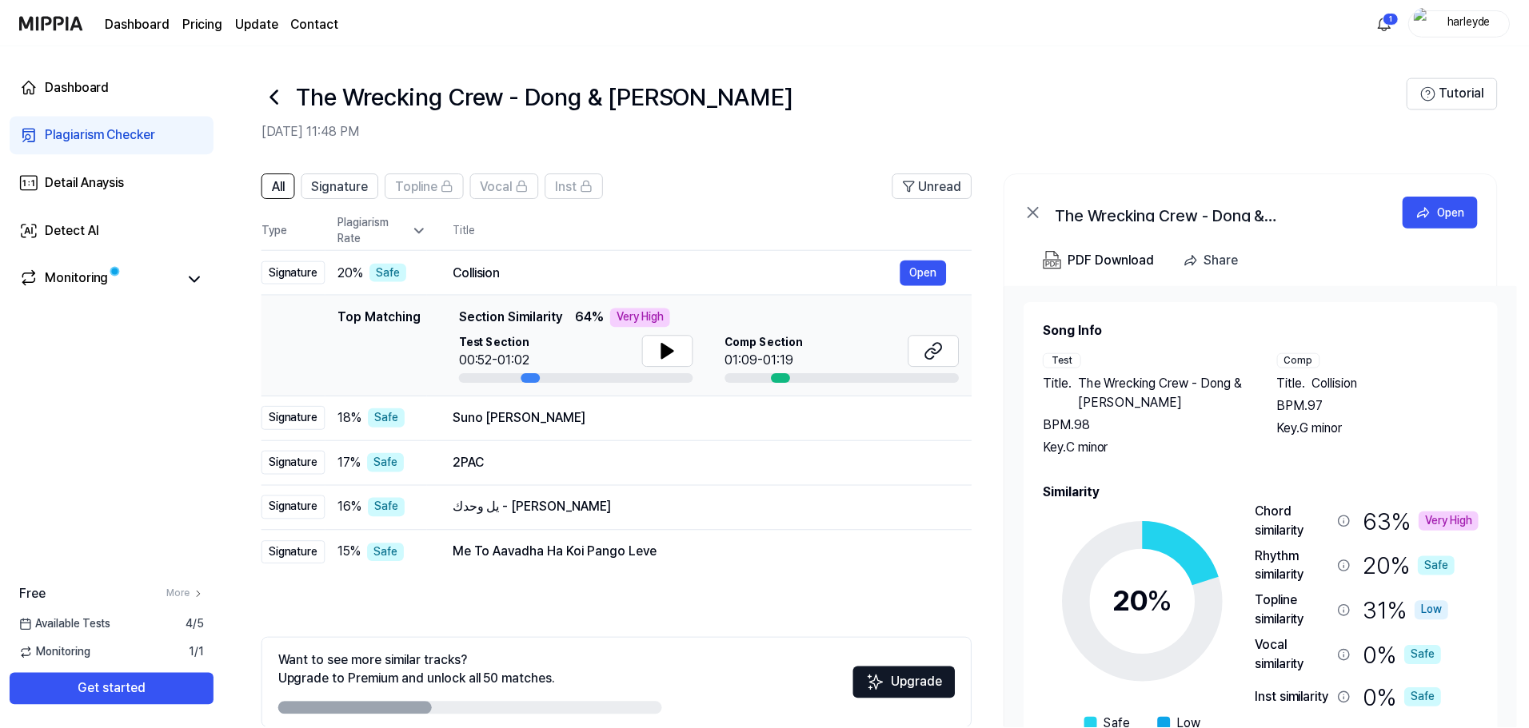
scroll to position [78, 0]
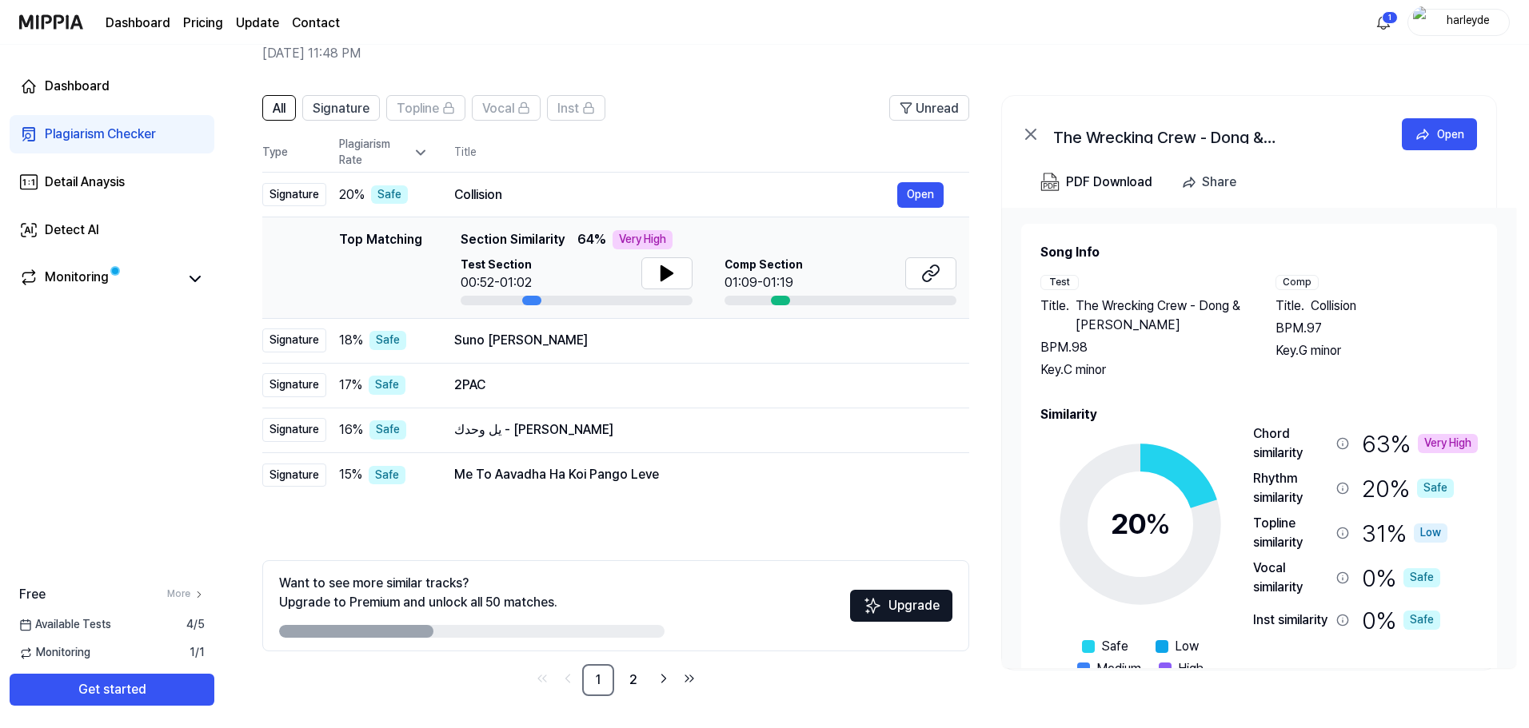
click at [788, 141] on th "Title" at bounding box center [711, 153] width 515 height 38
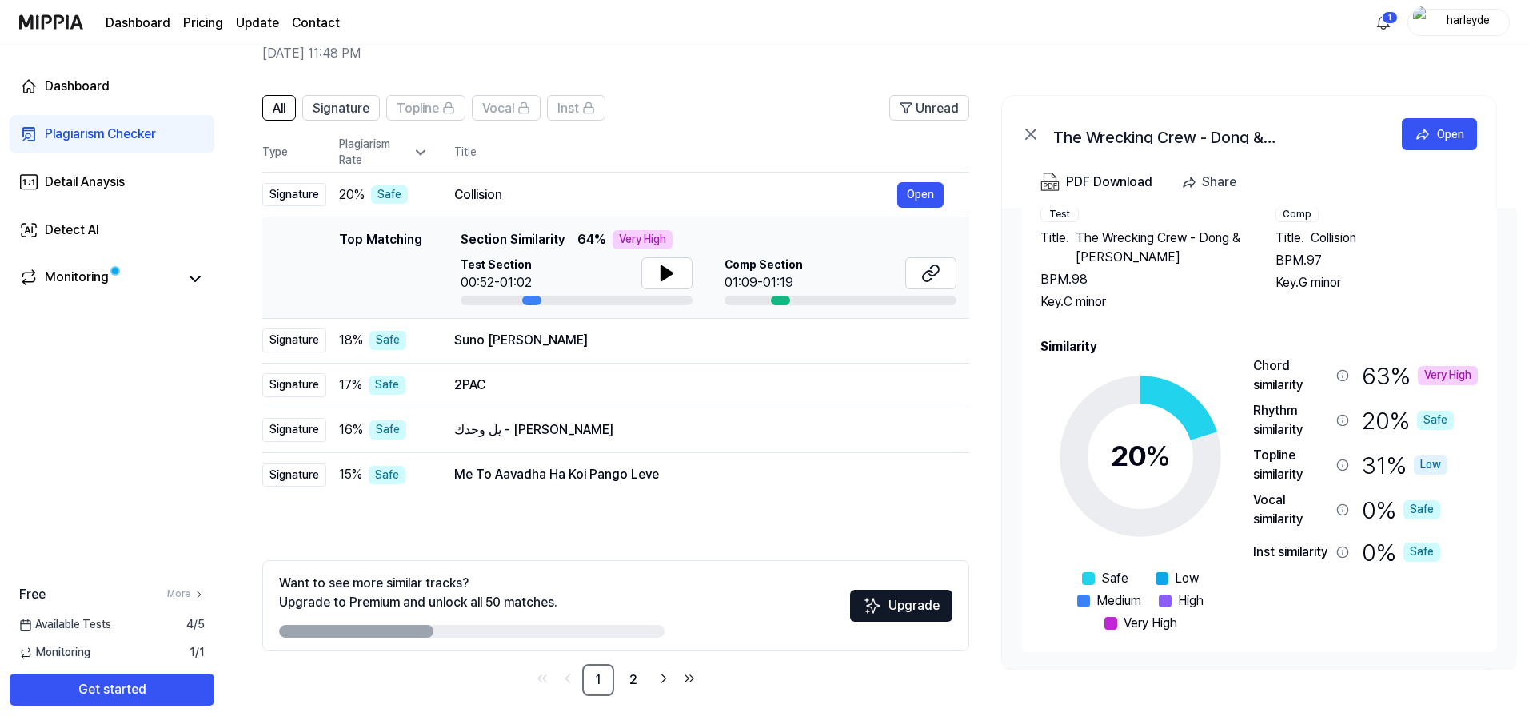
scroll to position [0, 0]
